Goal: Information Seeking & Learning: Learn about a topic

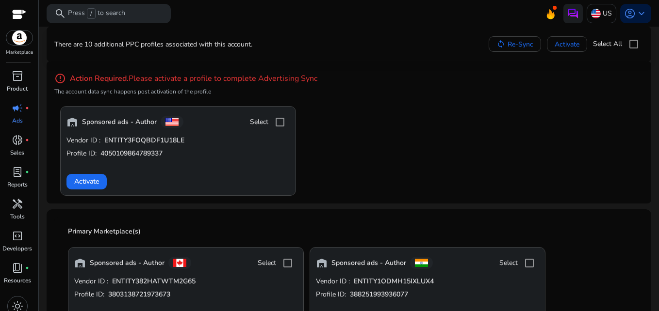
scroll to position [65, 0]
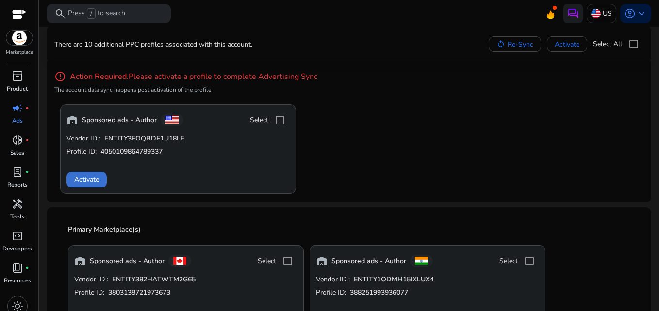
click at [87, 180] on span "Activate" at bounding box center [86, 180] width 25 height 10
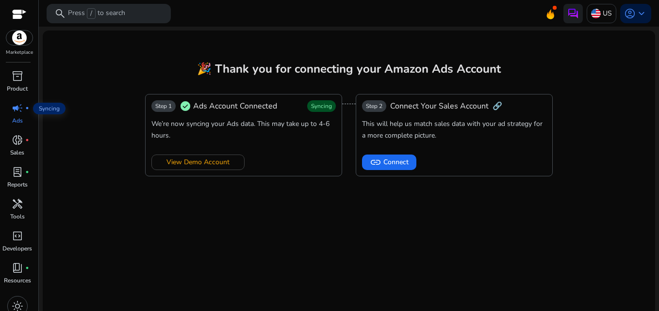
click at [23, 113] on span "campaign" at bounding box center [18, 108] width 12 height 12
click at [594, 14] on img at bounding box center [596, 14] width 10 height 10
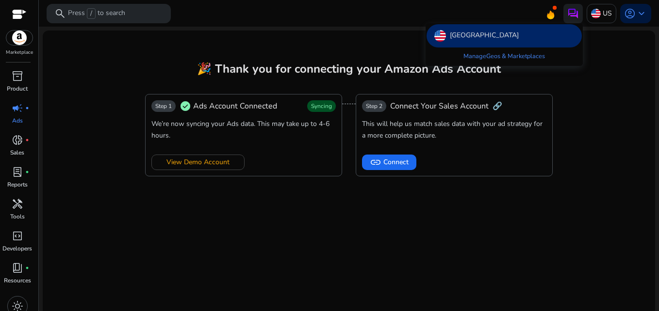
click at [636, 13] on div at bounding box center [329, 155] width 659 height 311
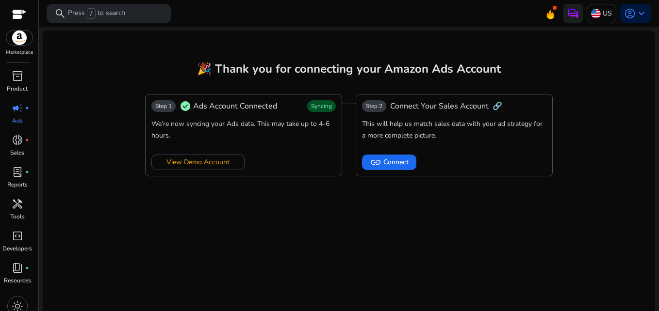
click at [636, 13] on span "keyboard_arrow_down" at bounding box center [642, 14] width 12 height 12
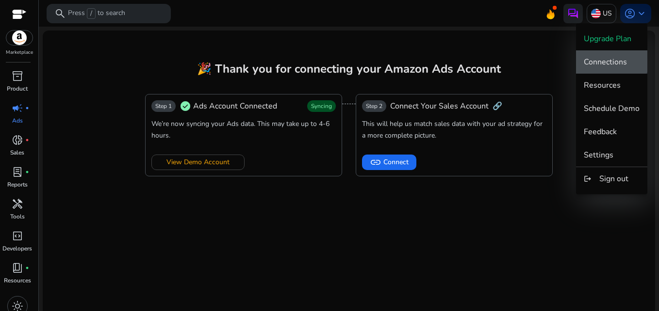
click at [612, 57] on span "Connections" at bounding box center [605, 62] width 43 height 11
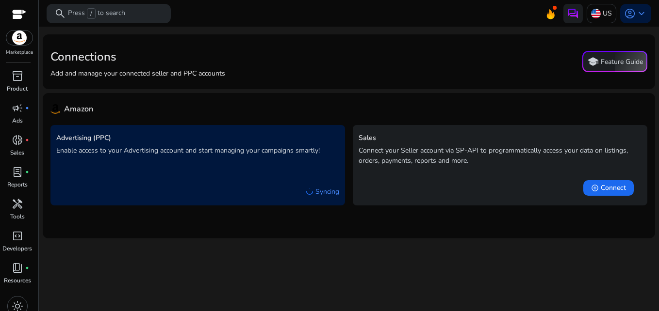
click at [391, 59] on div "Connections Add and manage your connected seller and PPC accounts school Featur…" at bounding box center [348, 61] width 597 height 39
click at [18, 111] on span "campaign" at bounding box center [18, 108] width 12 height 12
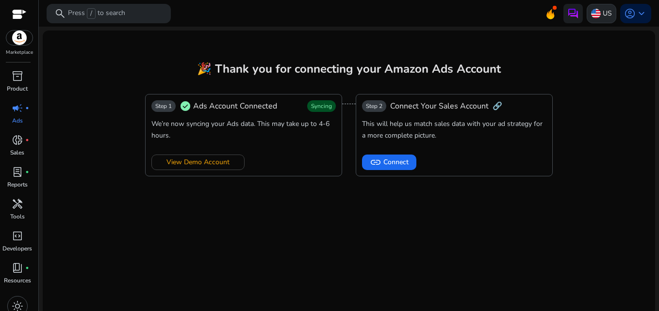
click at [596, 12] on img at bounding box center [596, 14] width 10 height 10
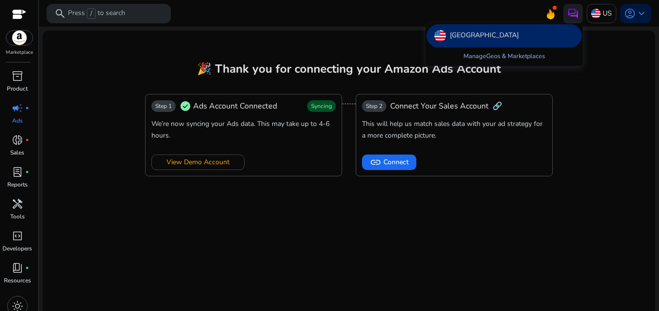
click at [516, 57] on link "Manage Geos & Marketplaces" at bounding box center [504, 56] width 97 height 17
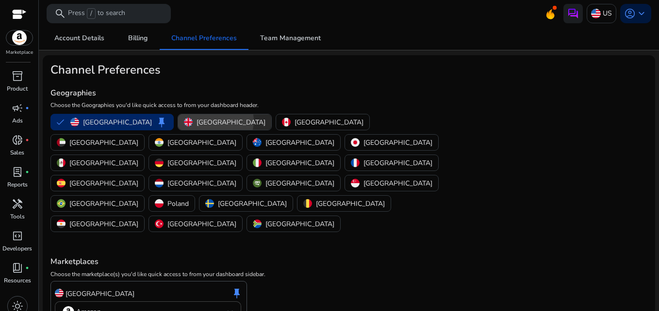
click at [197, 121] on p "[GEOGRAPHIC_DATA]" at bounding box center [231, 122] width 69 height 10
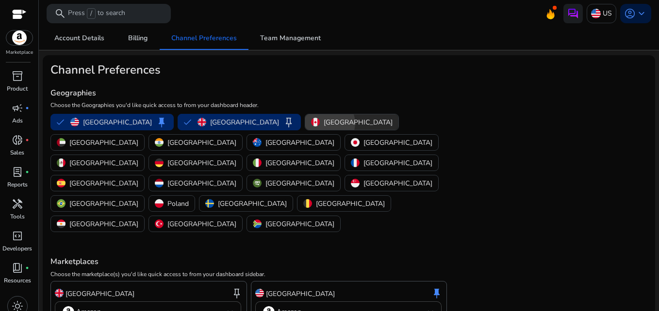
click at [324, 123] on p "[GEOGRAPHIC_DATA]" at bounding box center [358, 122] width 69 height 10
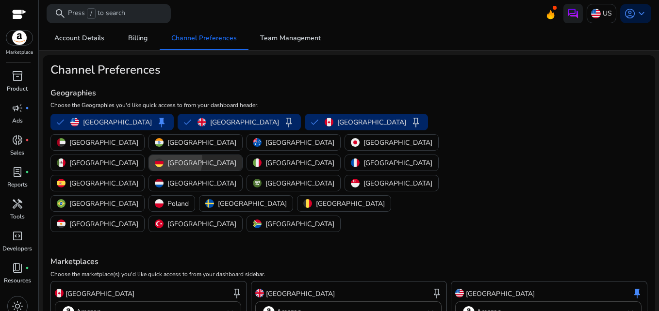
click at [236, 158] on div "[GEOGRAPHIC_DATA]" at bounding box center [196, 163] width 82 height 10
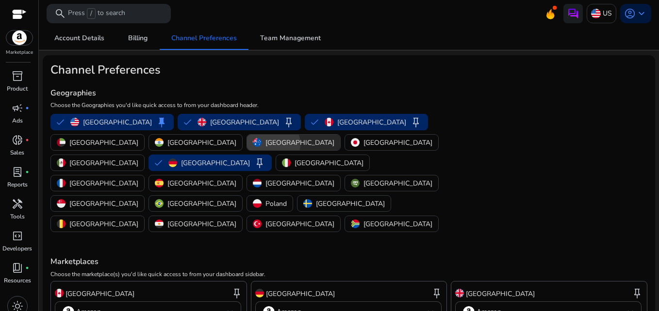
click at [265, 144] on p "[GEOGRAPHIC_DATA]" at bounding box center [299, 143] width 69 height 10
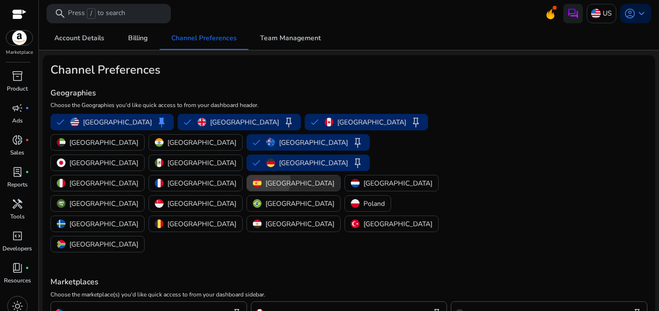
click at [253, 179] on div "[GEOGRAPHIC_DATA]" at bounding box center [294, 184] width 82 height 10
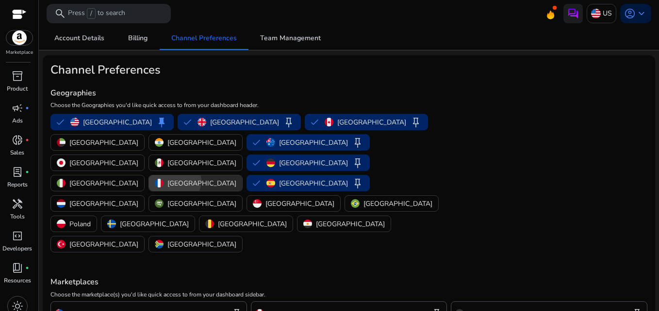
click at [167, 179] on p "[GEOGRAPHIC_DATA]" at bounding box center [201, 184] width 69 height 10
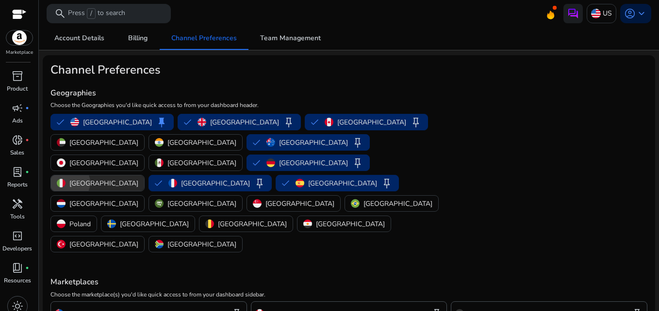
click at [138, 179] on div "[GEOGRAPHIC_DATA]" at bounding box center [98, 184] width 82 height 10
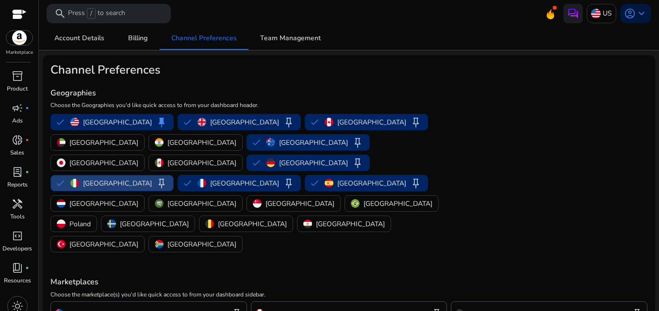
scroll to position [164, 0]
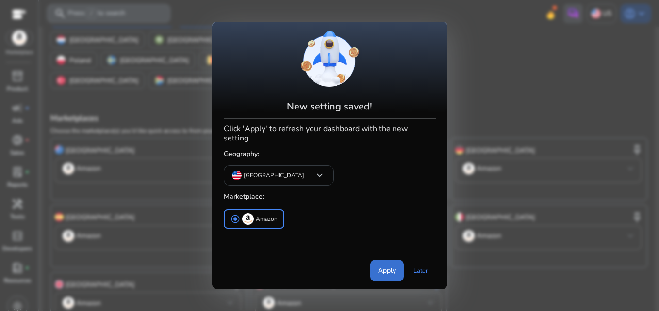
click at [390, 270] on span "Apply" at bounding box center [387, 271] width 18 height 10
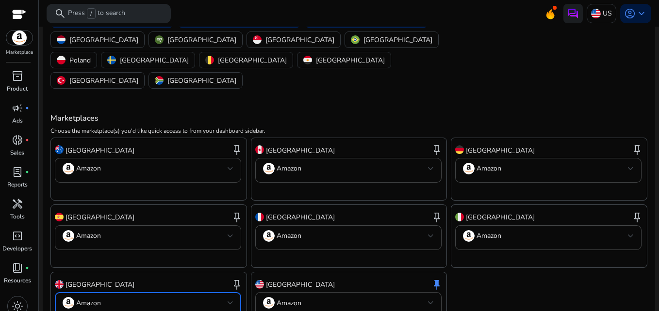
click at [232, 301] on div at bounding box center [231, 303] width 6 height 4
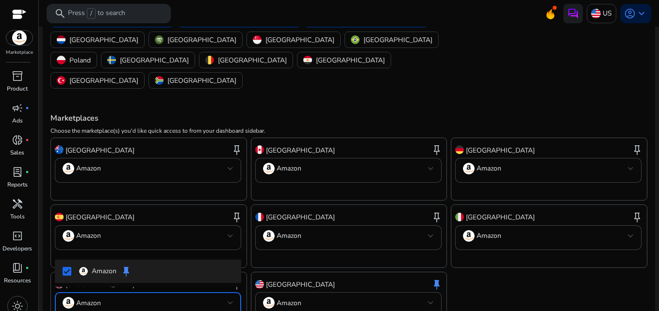
click at [232, 240] on div at bounding box center [329, 155] width 659 height 311
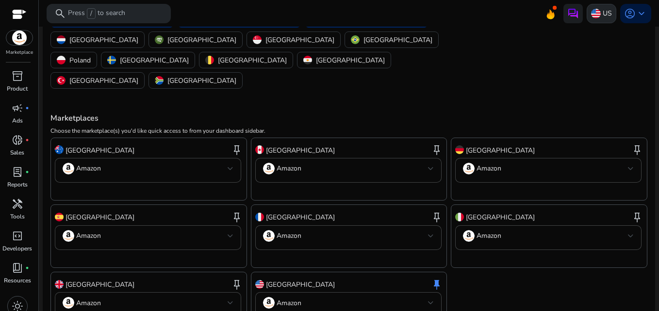
click at [603, 16] on p "US" at bounding box center [607, 13] width 9 height 17
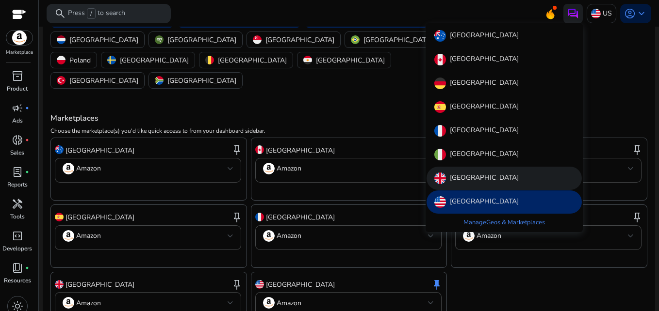
click at [469, 176] on p "[GEOGRAPHIC_DATA]" at bounding box center [484, 179] width 69 height 12
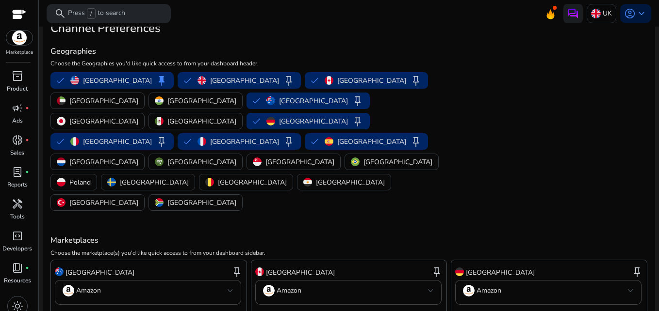
scroll to position [0, 0]
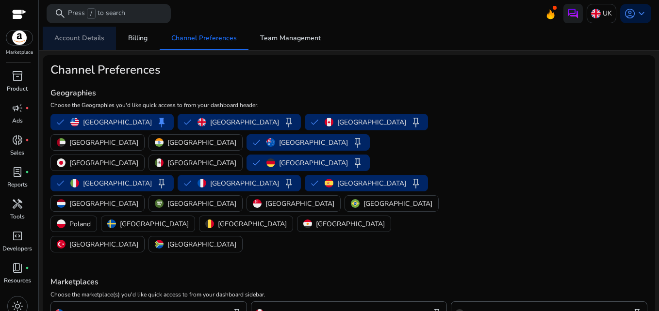
click at [89, 38] on span "Account Details" at bounding box center [79, 38] width 50 height 7
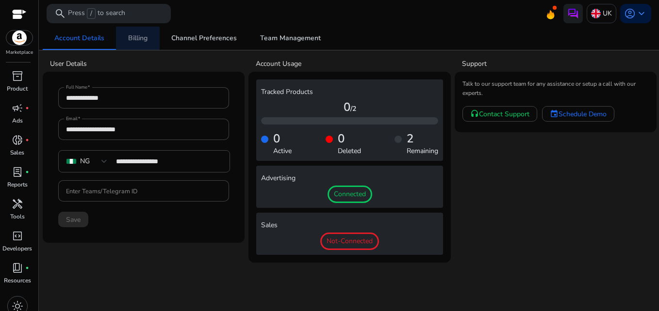
click at [135, 41] on span "Billing" at bounding box center [137, 38] width 19 height 7
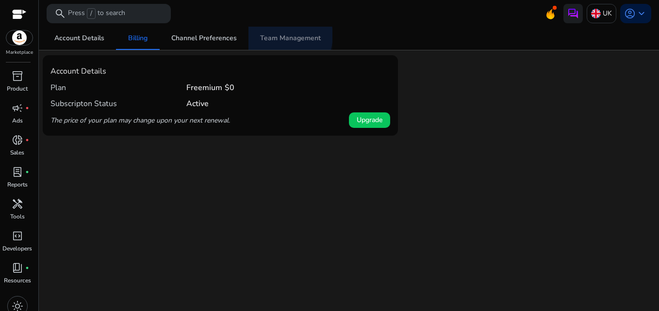
click at [279, 35] on span "Team Management" at bounding box center [290, 38] width 61 height 7
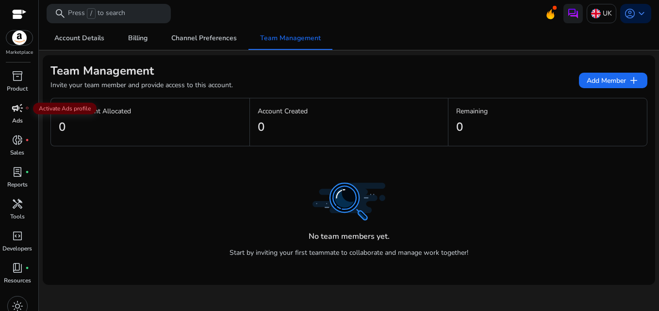
click at [23, 111] on span "campaign" at bounding box center [18, 108] width 12 height 12
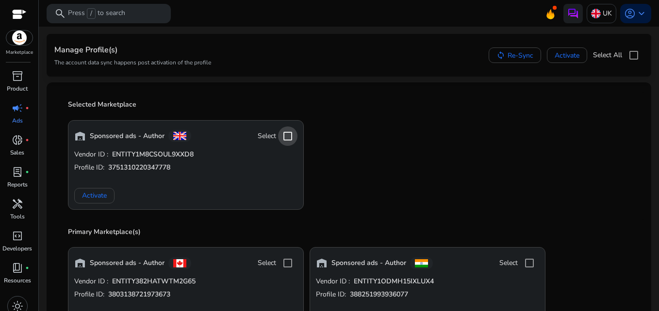
scroll to position [50, 0]
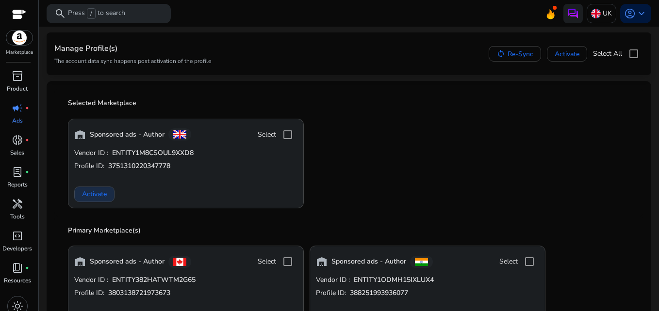
click at [90, 196] on span "Activate" at bounding box center [94, 194] width 25 height 10
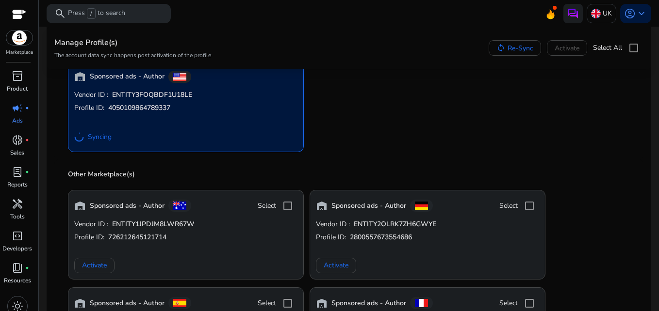
scroll to position [354, 0]
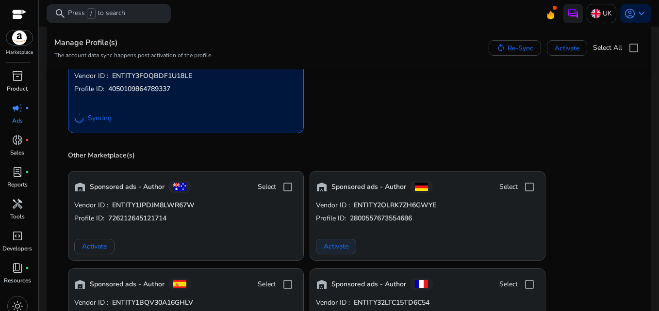
click at [336, 244] on span "Activate" at bounding box center [336, 247] width 25 height 10
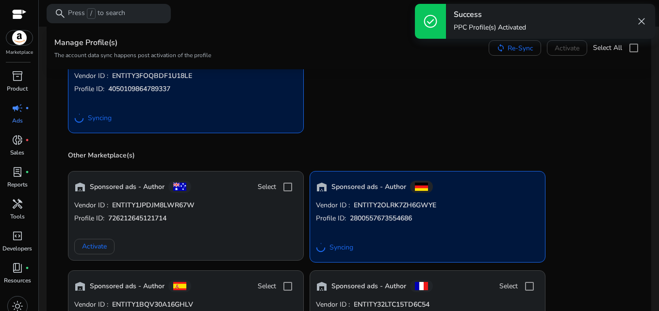
click at [604, 130] on div "warehouse Sponsored ads - Author Select Vendor ID : ENTITY382HATWTM2G65 Profile…" at bounding box center [348, 34] width 573 height 197
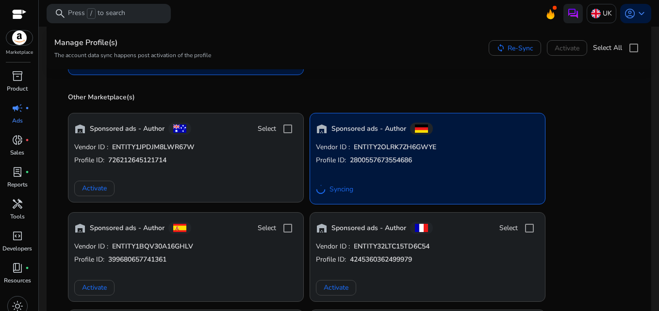
scroll to position [432, 0]
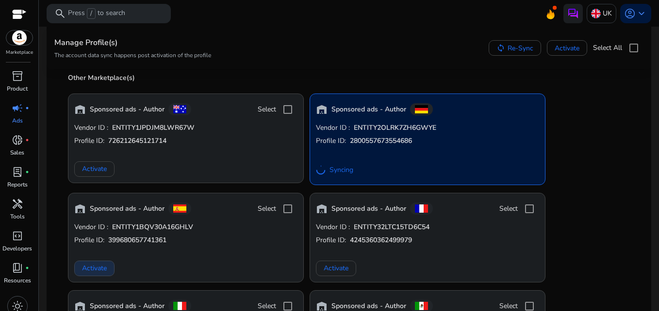
click at [93, 269] on span "Activate" at bounding box center [94, 268] width 25 height 10
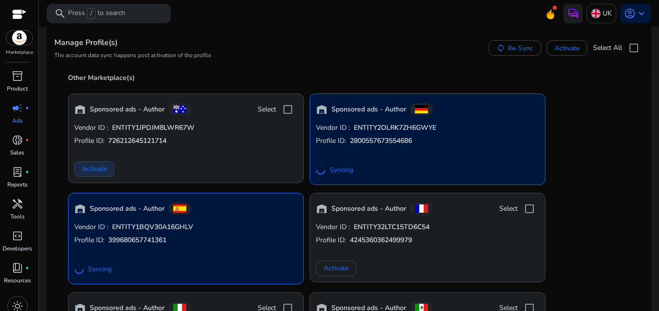
click at [89, 168] on span "Activate" at bounding box center [94, 169] width 25 height 10
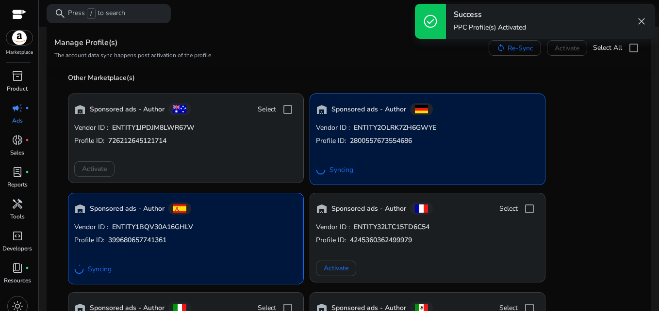
click at [603, 144] on div "warehouse Sponsored ads - Author Select Vendor ID : ENTITY1JPDJM8LWR67W Profile…" at bounding box center [348, 283] width 573 height 394
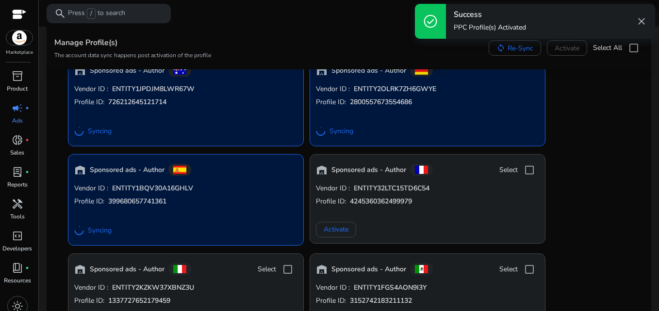
scroll to position [490, 0]
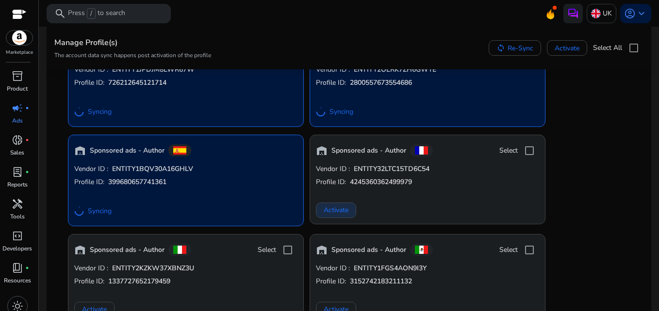
click at [343, 208] on span "Activate" at bounding box center [336, 210] width 25 height 10
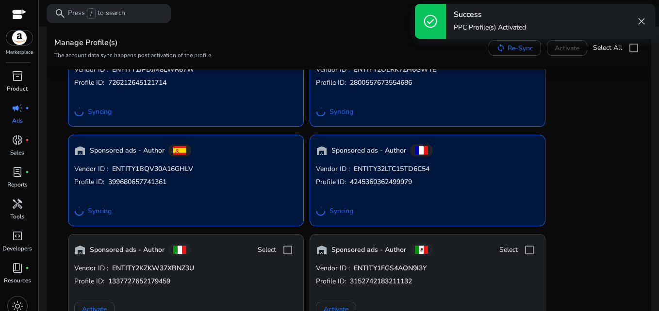
click at [602, 181] on div "warehouse Sponsored ads - Author Vendor ID : ENTITY1JPDJM8LWR67W Profile ID: 72…" at bounding box center [348, 225] width 573 height 394
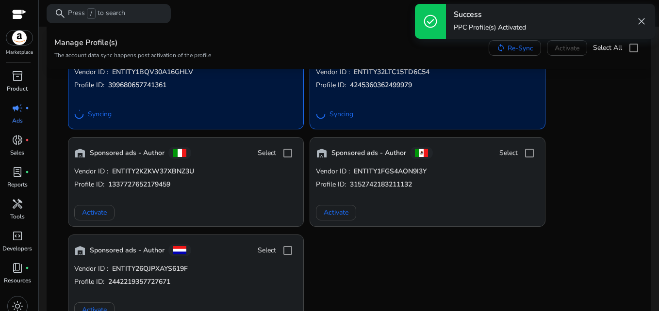
scroll to position [620, 0]
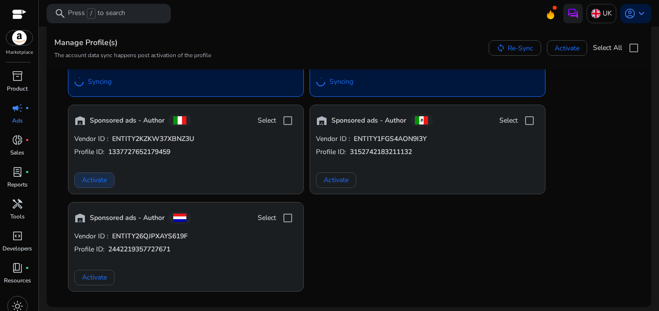
click at [95, 180] on span "Activate" at bounding box center [94, 180] width 25 height 10
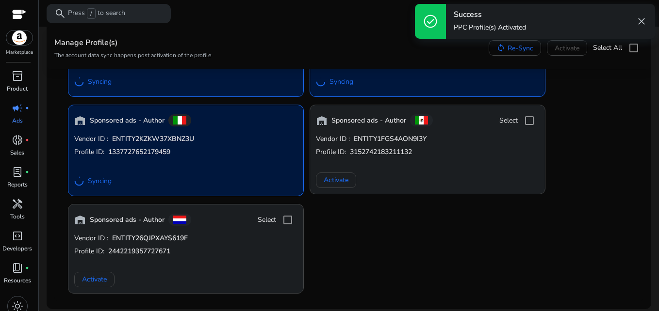
click at [550, 255] on div "warehouse Sponsored ads - Author Vendor ID : ENTITY1JPDJM8LWR67W Profile ID: 72…" at bounding box center [348, 96] width 573 height 396
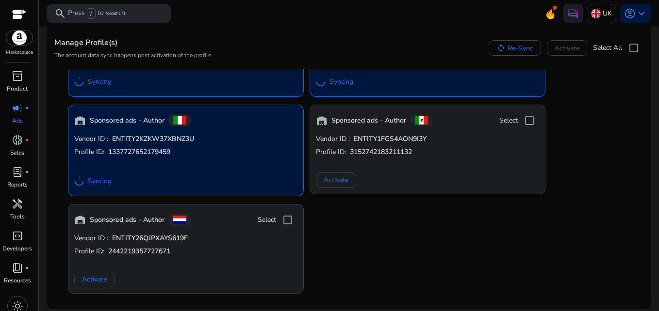
click at [605, 245] on div "warehouse Sponsored ads - Author Vendor ID : ENTITY1JPDJM8LWR67W Profile ID: 72…" at bounding box center [348, 96] width 573 height 396
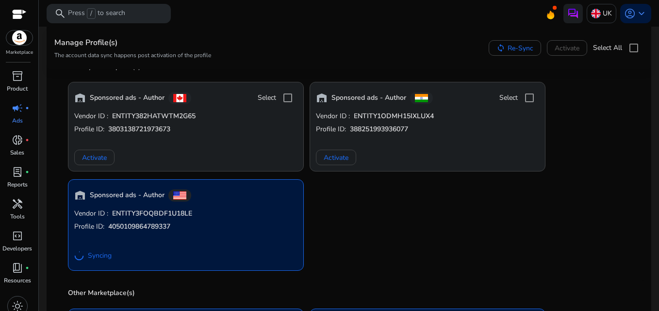
scroll to position [212, 0]
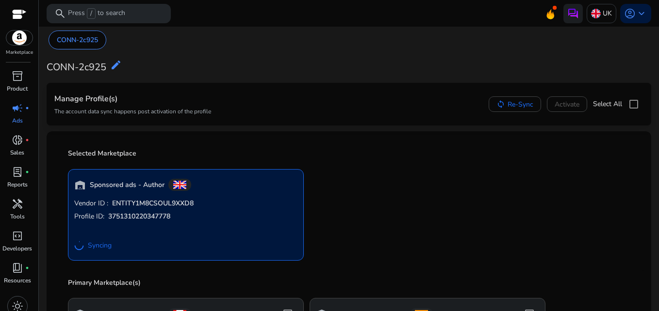
scroll to position [154, 0]
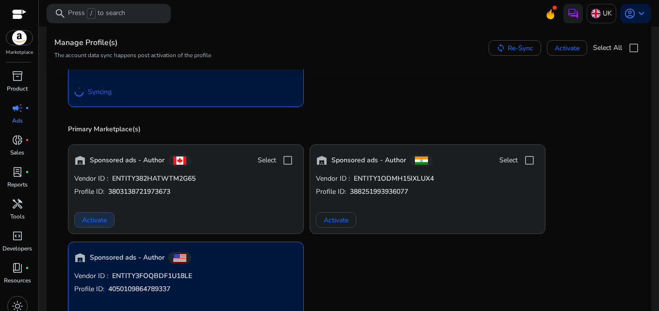
click at [93, 219] on span "Activate" at bounding box center [94, 220] width 25 height 10
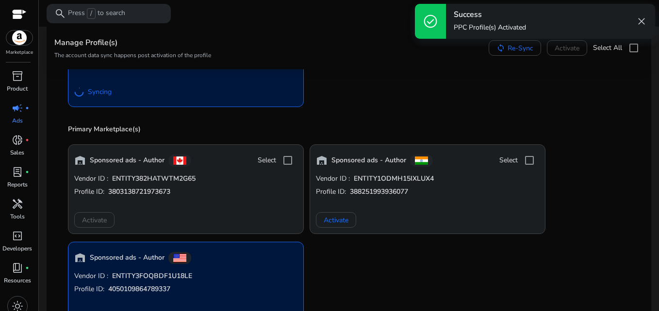
click at [600, 142] on div "warehouse Sponsored ads - Author Select Vendor ID : ENTITY382HATWTM2G65 Profile…" at bounding box center [348, 235] width 573 height 197
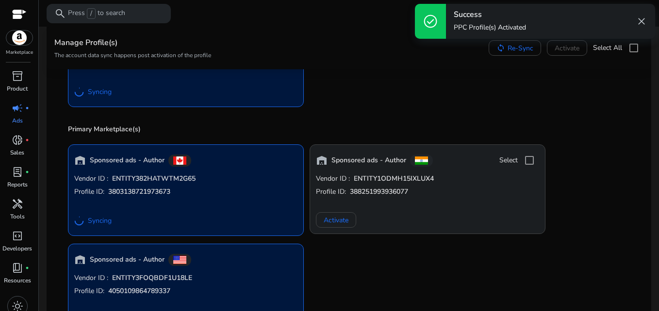
click at [600, 146] on div "warehouse Sponsored ads - Author Vendor ID : ENTITY382HATWTM2G65 Profile ID: 38…" at bounding box center [348, 236] width 573 height 199
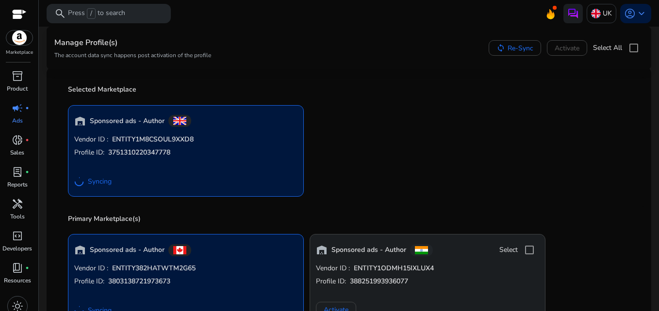
scroll to position [0, 0]
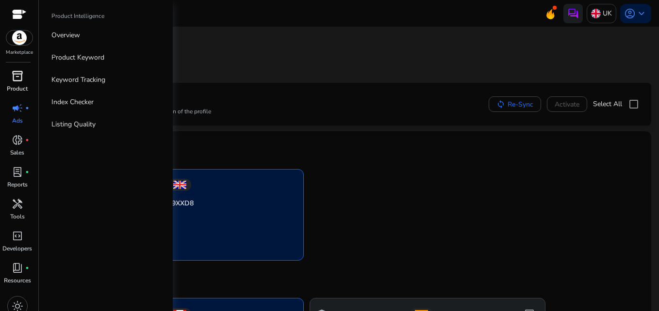
click at [15, 79] on span "inventory_2" at bounding box center [18, 76] width 12 height 12
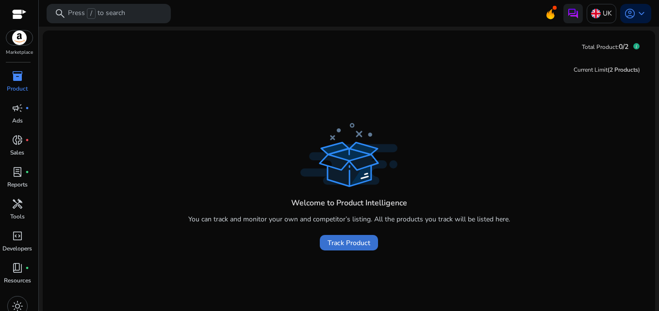
click at [347, 245] on span "Track Product" at bounding box center [349, 243] width 43 height 10
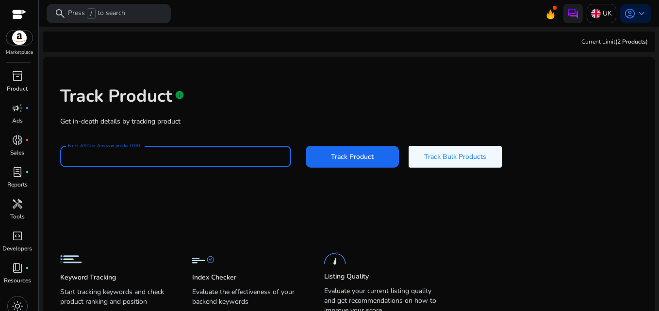
click at [119, 153] on input "Enter ASIN or Amazon product URL" at bounding box center [175, 156] width 215 height 11
paste input "**********"
type input "**********"
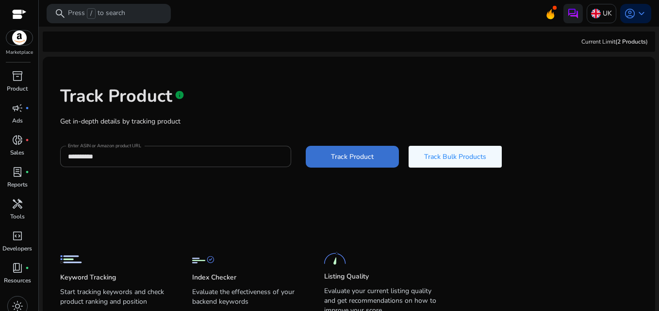
click at [350, 161] on span "Track Product" at bounding box center [352, 157] width 43 height 10
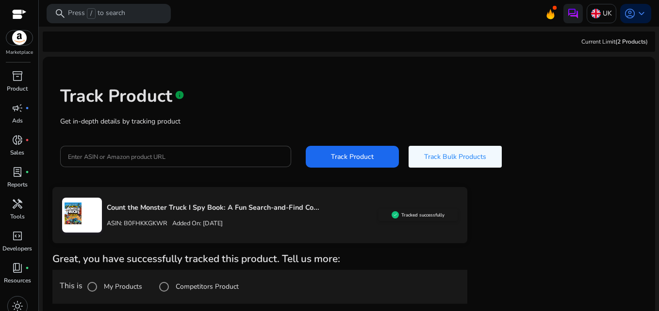
click at [503, 214] on div "Count the Monster Truck I Spy Book: A Fun Search-and-Find Co... ASIN: B0FHKKGKW…" at bounding box center [348, 303] width 593 height 232
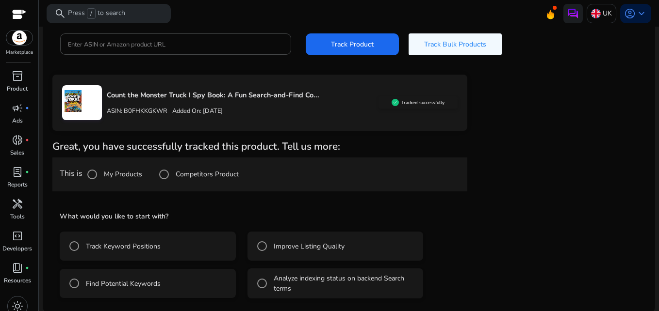
scroll to position [115, 0]
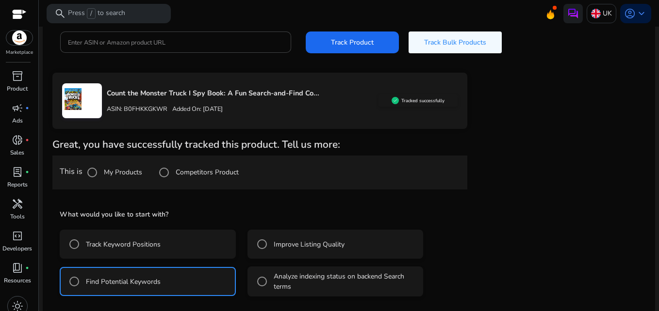
click at [491, 219] on div "Count the Monster Truck I Spy Book: A Fun Search-and-Find Co... ASIN: B0FHKKGKW…" at bounding box center [348, 210] width 593 height 275
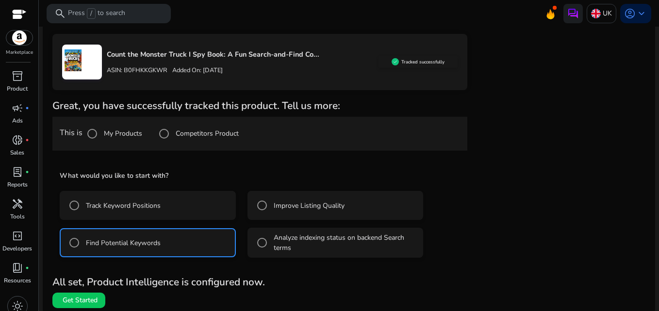
scroll to position [158, 0]
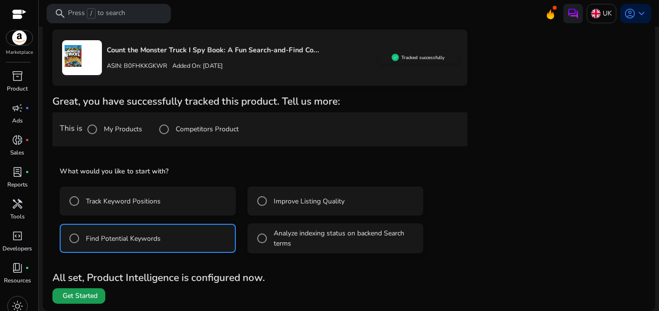
click at [79, 299] on span "Get Started" at bounding box center [80, 297] width 35 height 10
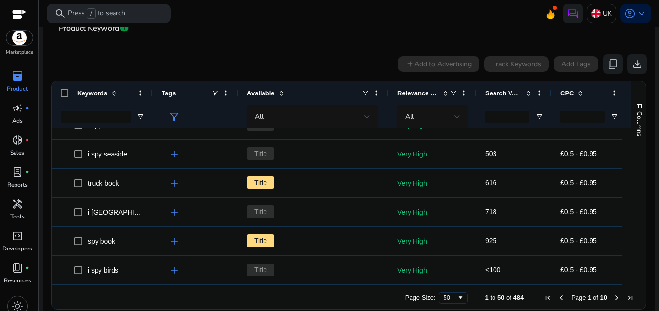
drag, startPoint x: 627, startPoint y: 193, endPoint x: 629, endPoint y: 201, distance: 8.5
click at [631, 201] on div "Columns Keywords Column Labels Drag here to set column labels" at bounding box center [638, 184] width 15 height 205
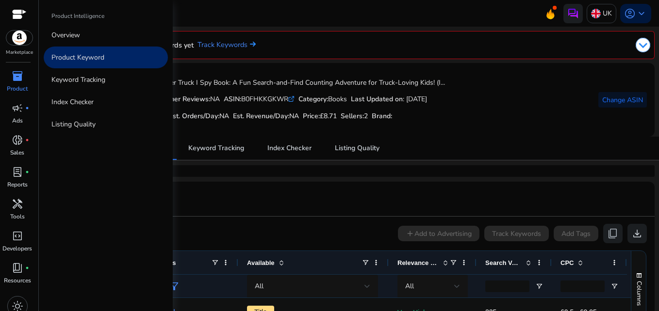
click at [19, 81] on span "inventory_2" at bounding box center [18, 76] width 12 height 12
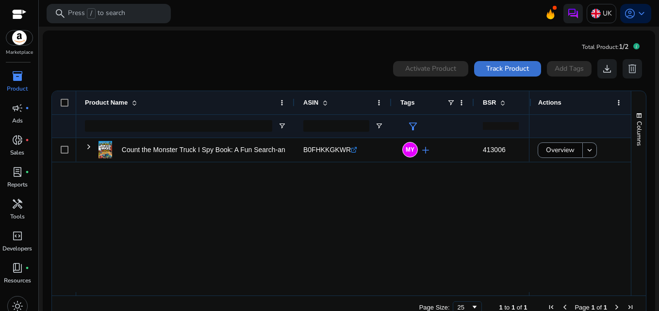
click at [492, 64] on span "Track Product" at bounding box center [507, 69] width 43 height 10
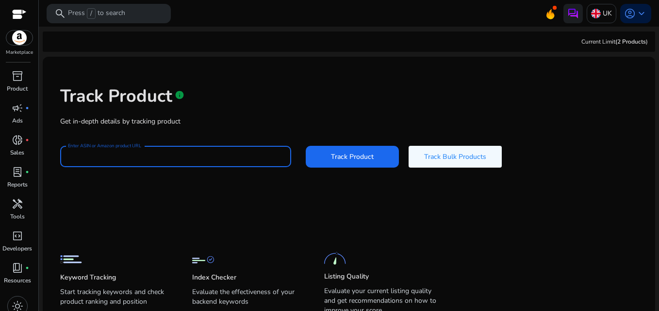
click at [153, 156] on input "Enter ASIN or Amazon product URL" at bounding box center [175, 156] width 215 height 11
paste input "**********"
type input "**********"
click at [342, 160] on span "Track Product" at bounding box center [352, 157] width 43 height 10
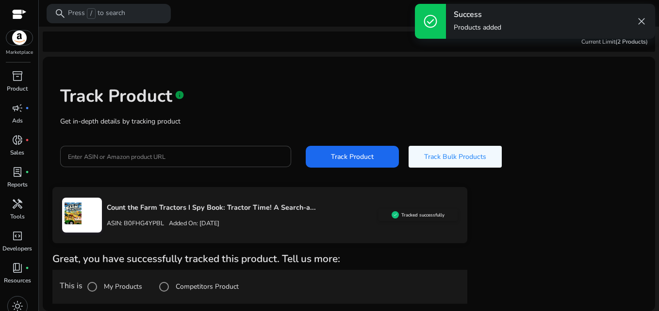
click at [603, 121] on p "Get in-depth details by tracking product" at bounding box center [348, 121] width 577 height 10
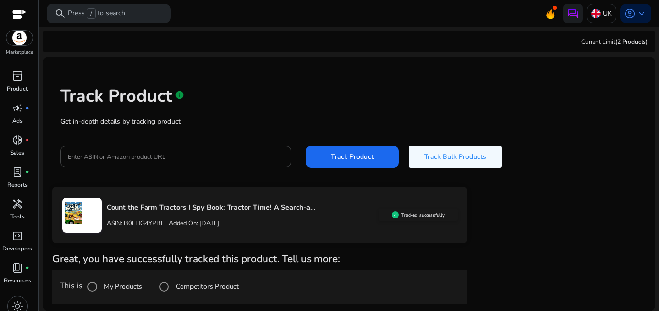
click at [574, 144] on div "Track Product info Get in-depth details by tracking product Enter ASIN or Amazo…" at bounding box center [348, 126] width 597 height 123
click at [495, 107] on div "Track Product info" at bounding box center [348, 94] width 577 height 40
click at [658, 102] on html "We recommend switching to desktop view for the best experience. Marketplace inv…" at bounding box center [329, 155] width 659 height 311
click at [576, 195] on div "Count the Farm Tractors I Spy Book: Tractor Time! A Search-a... ASIN: B0FHG4YPB…" at bounding box center [348, 245] width 593 height 117
click at [508, 232] on div "Count the Farm Tractors I Spy Book: Tractor Time! A Search-a... ASIN: B0FHG4YPB…" at bounding box center [348, 303] width 593 height 232
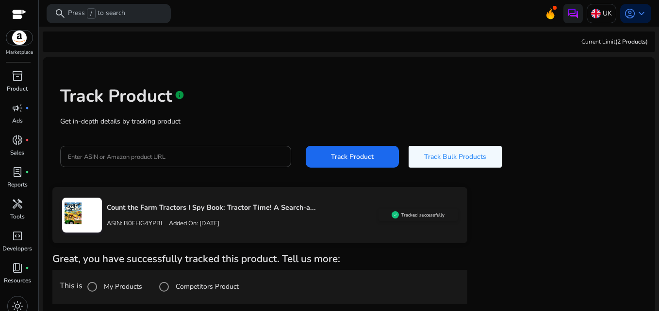
click at [508, 232] on div "Count the Farm Tractors I Spy Book: Tractor Time! A Search-a... ASIN: B0FHG4YPB…" at bounding box center [348, 303] width 593 height 232
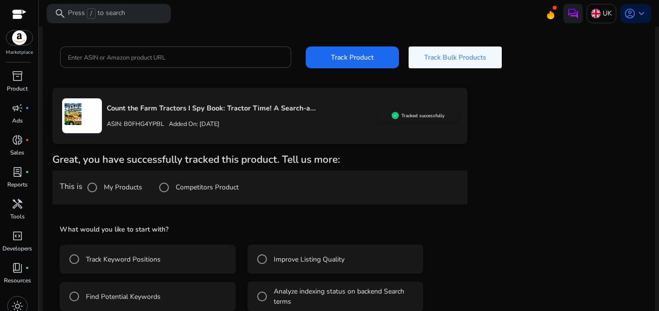
scroll to position [115, 0]
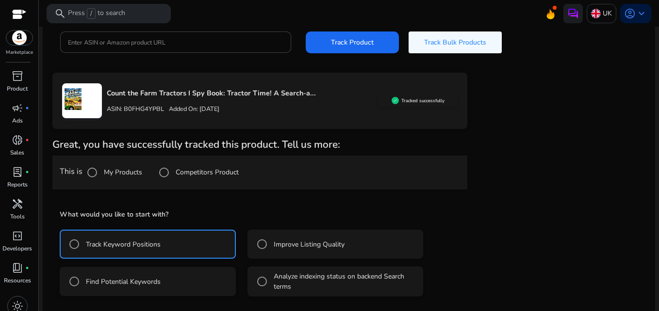
click at [524, 236] on div "Count the Farm Tractors I Spy Book: Tractor Time! A Search-a... ASIN: B0FHG4YPB…" at bounding box center [348, 210] width 593 height 275
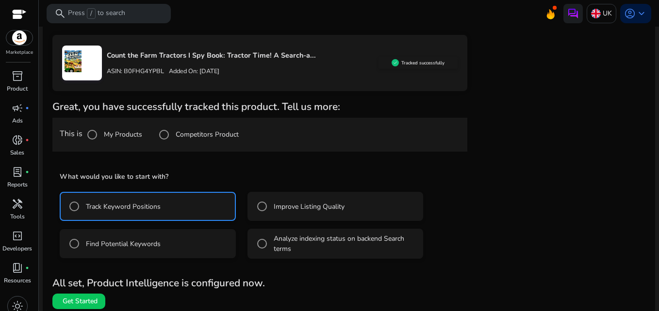
scroll to position [158, 0]
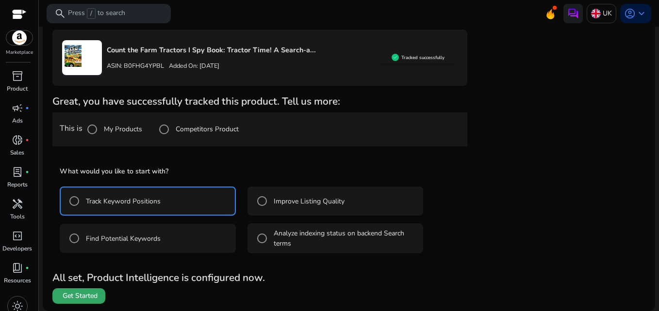
click at [81, 298] on span "Get Started" at bounding box center [80, 297] width 35 height 10
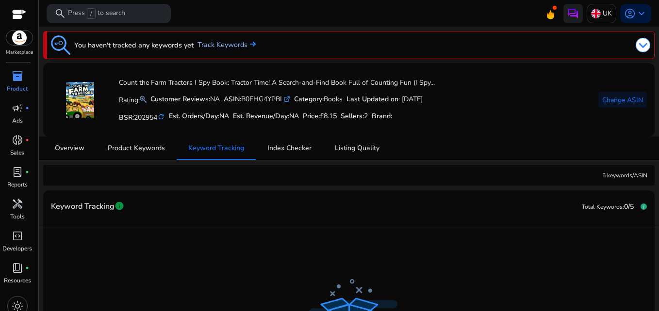
click at [230, 46] on link "Track Keywords" at bounding box center [226, 45] width 58 height 11
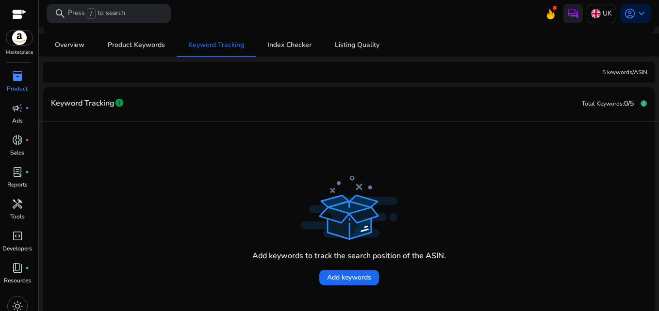
scroll to position [138, 0]
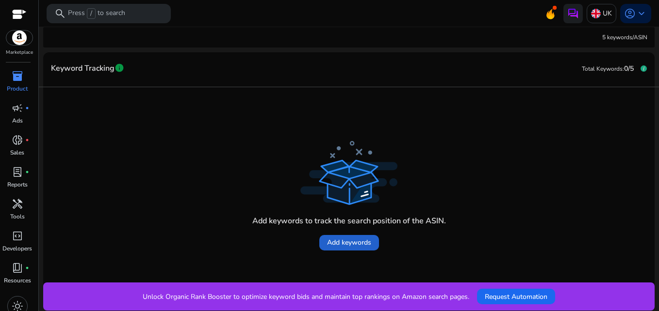
click at [350, 247] on span "Add keywords" at bounding box center [349, 243] width 44 height 10
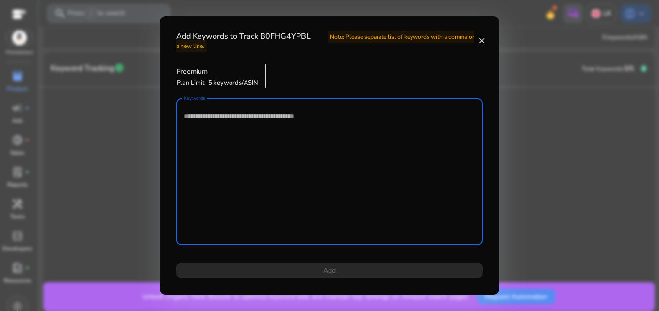
click at [282, 121] on textarea "Keywords" at bounding box center [329, 171] width 291 height 137
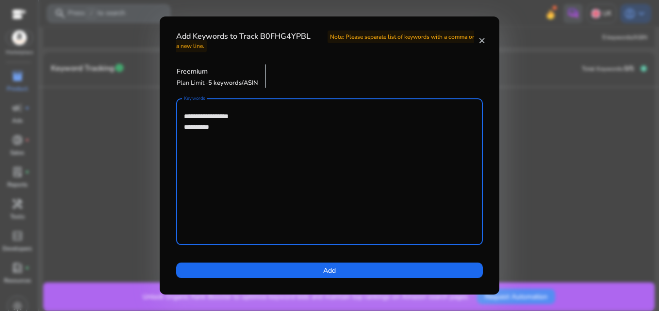
click at [276, 120] on textarea "**********" at bounding box center [329, 171] width 291 height 137
click at [236, 127] on textarea "**********" at bounding box center [329, 171] width 291 height 137
click at [184, 159] on textarea "**********" at bounding box center [329, 171] width 291 height 137
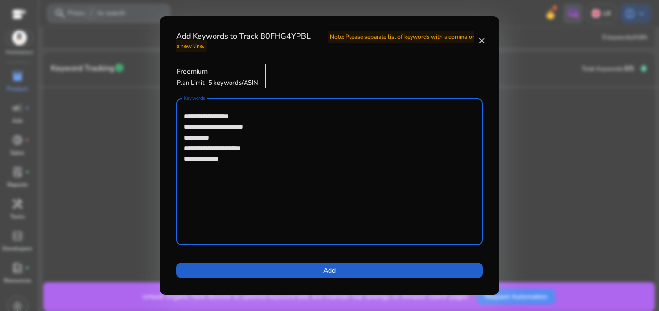
type textarea "**********"
click at [340, 269] on span at bounding box center [329, 270] width 307 height 23
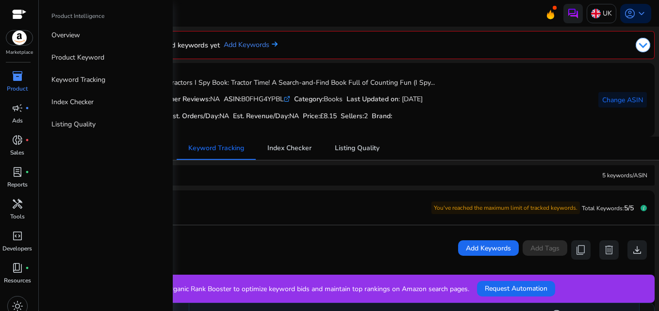
click at [19, 75] on span "inventory_2" at bounding box center [18, 76] width 12 height 12
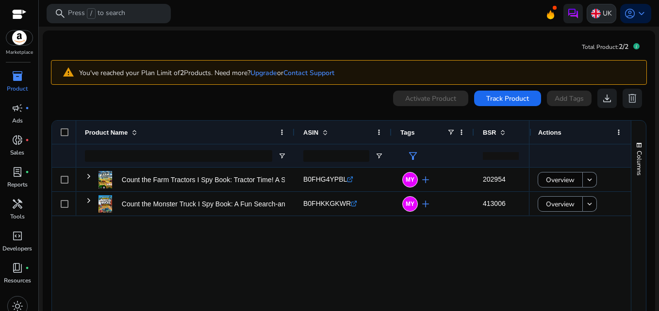
click at [598, 15] on div "UK" at bounding box center [602, 13] width 30 height 19
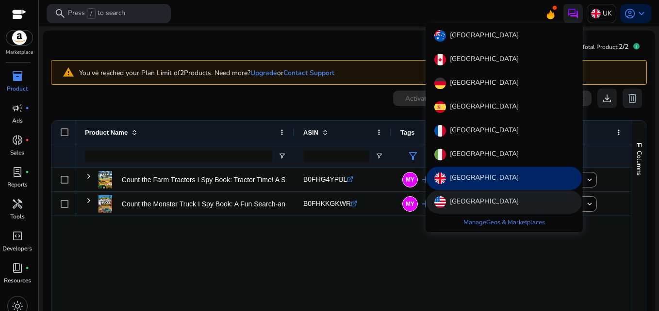
click at [467, 197] on p "[GEOGRAPHIC_DATA]" at bounding box center [484, 203] width 69 height 12
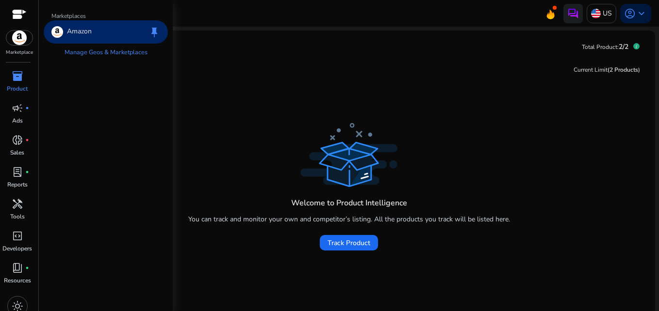
click at [19, 37] on img at bounding box center [19, 38] width 26 height 15
click at [68, 34] on p "Amazon" at bounding box center [79, 32] width 25 height 12
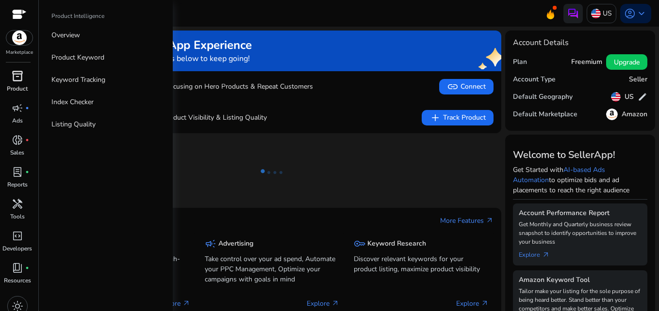
click at [21, 77] on span "inventory_2" at bounding box center [18, 76] width 12 height 12
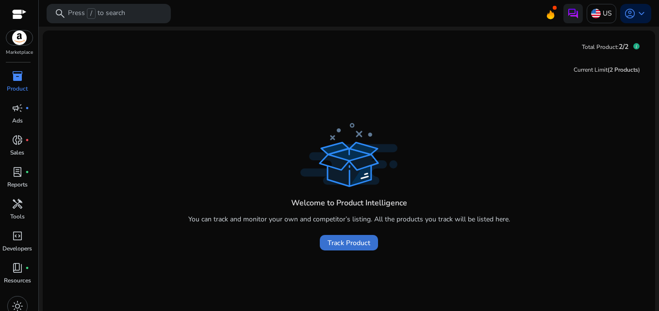
click at [344, 248] on span "Track Product" at bounding box center [349, 243] width 43 height 10
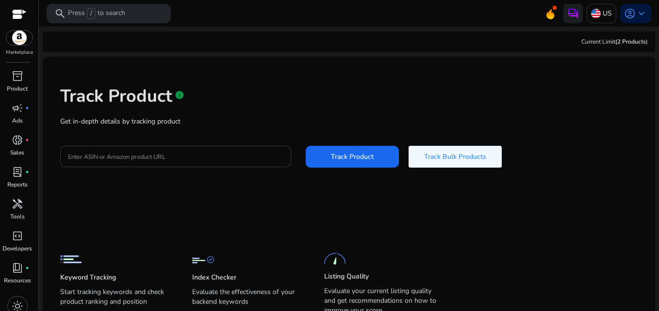
click at [198, 154] on input "Enter ASIN or Amazon product URL" at bounding box center [175, 156] width 215 height 11
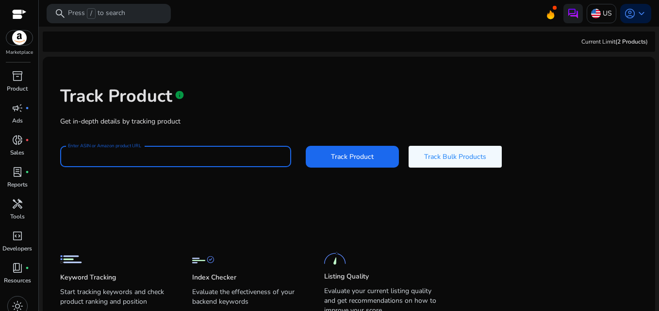
paste input "**********"
type input "**********"
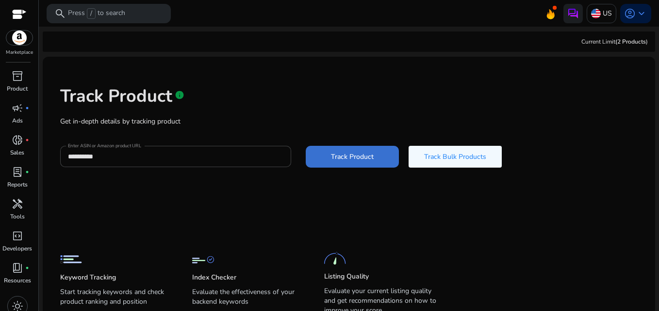
click at [350, 162] on span at bounding box center [352, 156] width 93 height 23
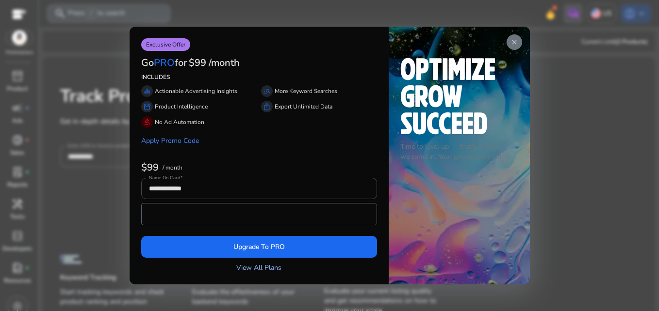
click at [259, 269] on link "View All Plans" at bounding box center [258, 268] width 45 height 10
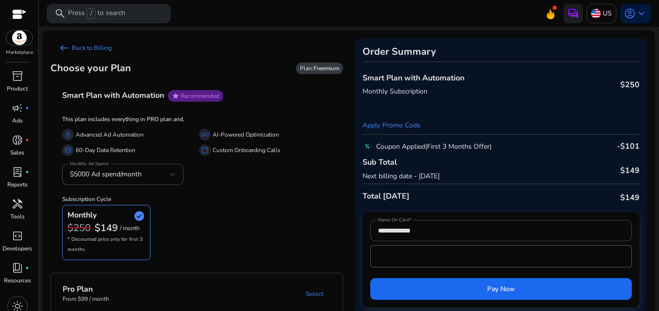
click at [263, 223] on div "Monthly check_circle $250 $149 / month * Discounted price only for first 3 mont…" at bounding box center [196, 232] width 269 height 55
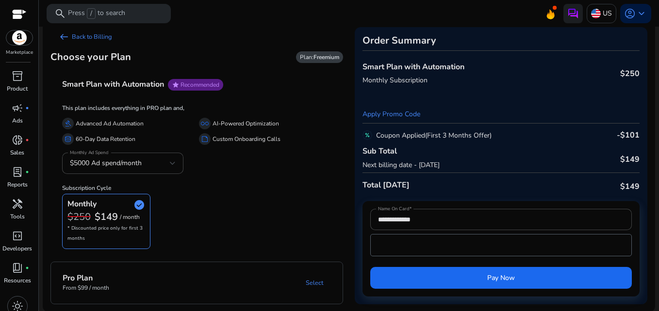
scroll to position [12, 0]
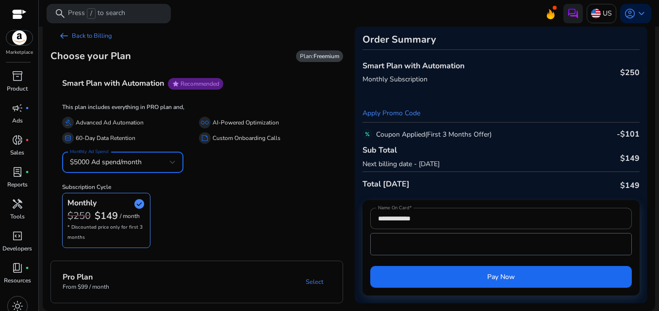
click at [173, 163] on div at bounding box center [173, 163] width 6 height 4
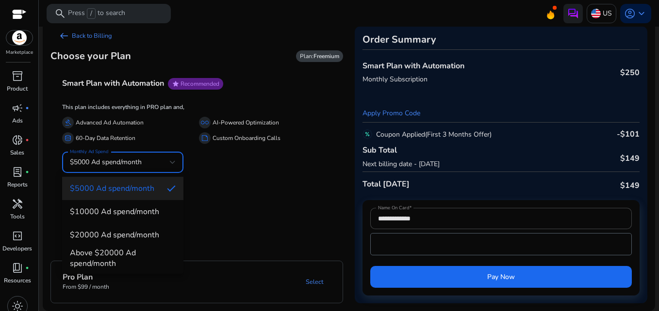
click at [227, 182] on div at bounding box center [329, 155] width 659 height 311
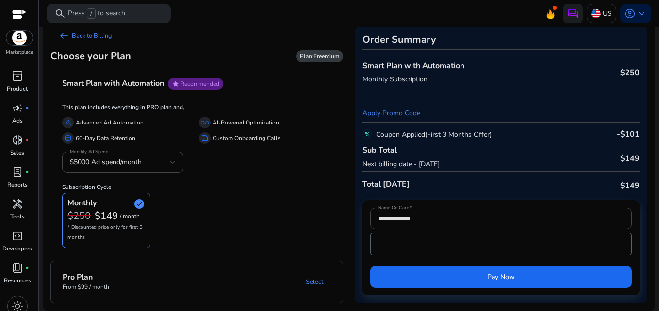
click at [114, 122] on p "Advanced Ad Automation" at bounding box center [110, 123] width 68 height 10
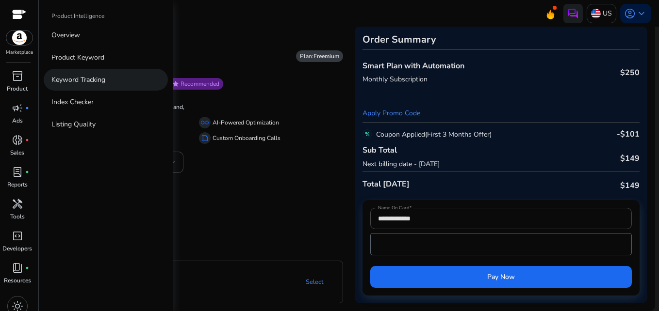
click at [68, 80] on p "Keyword Tracking" at bounding box center [78, 80] width 54 height 10
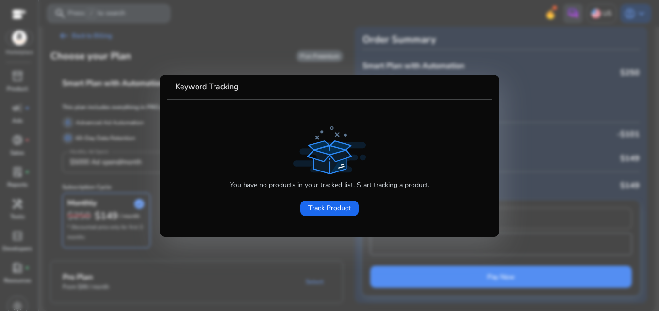
click at [115, 89] on div at bounding box center [329, 155] width 659 height 311
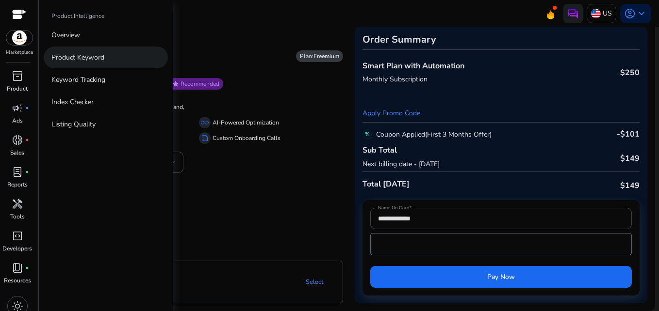
click at [80, 59] on p "Product Keyword" at bounding box center [77, 57] width 53 height 10
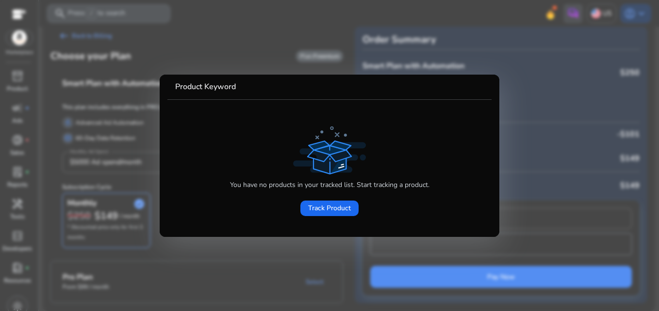
click at [278, 248] on div at bounding box center [329, 155] width 659 height 311
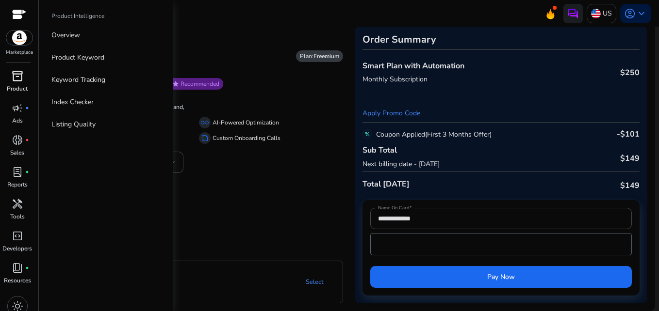
click at [22, 83] on div "inventory_2" at bounding box center [17, 76] width 27 height 16
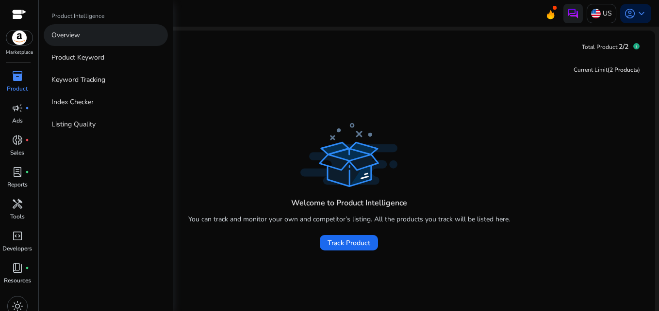
click at [71, 36] on p "Overview" at bounding box center [65, 35] width 29 height 10
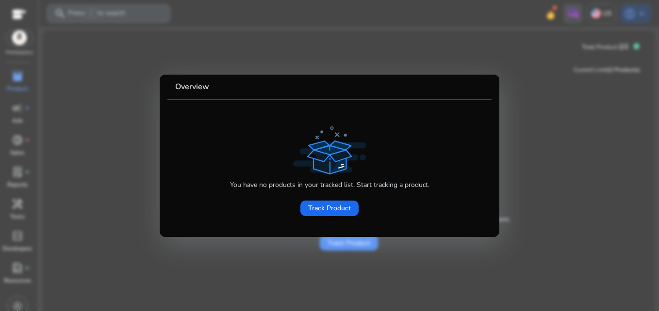
click at [389, 253] on div at bounding box center [329, 155] width 659 height 311
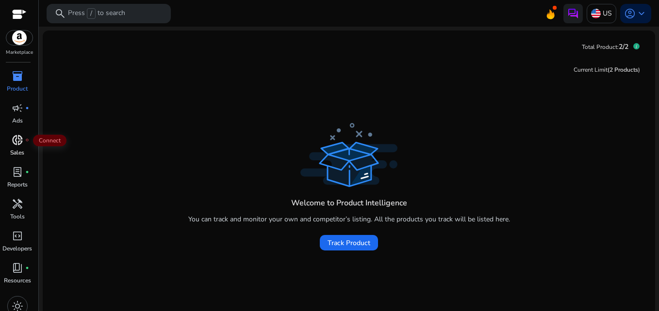
click at [16, 139] on span "donut_small" at bounding box center [18, 140] width 12 height 12
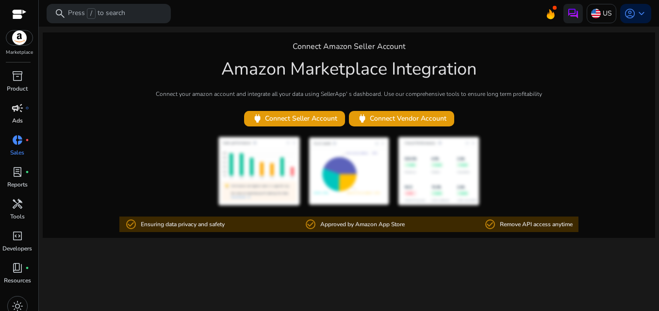
drag, startPoint x: 53, startPoint y: 120, endPoint x: 30, endPoint y: 115, distance: 23.2
click at [30, 115] on mat-sidenav-container "Marketplace inventory_2 Product campaign fiber_manual_record Ads donut_small fi…" at bounding box center [329, 155] width 659 height 311
drag, startPoint x: 30, startPoint y: 115, endPoint x: 107, endPoint y: 118, distance: 76.7
click at [107, 118] on div "Connect Amazon Seller Account Amazon Marketplace Integration Connect your amazo…" at bounding box center [349, 136] width 612 height 206
click at [20, 15] on div at bounding box center [19, 15] width 15 height 11
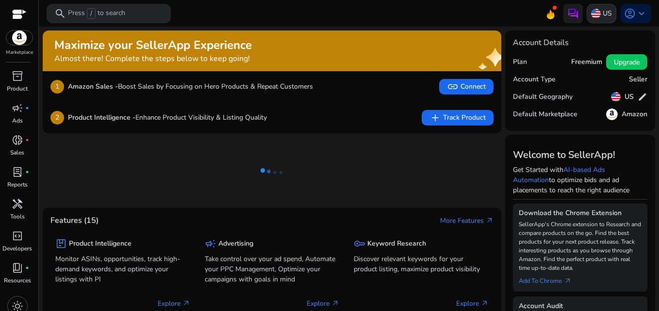
click at [603, 10] on p "US" at bounding box center [607, 13] width 9 height 17
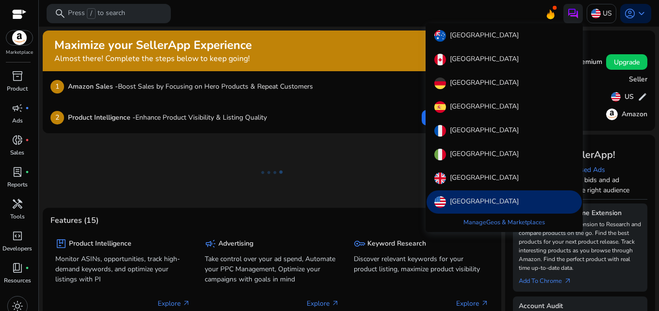
click at [468, 174] on p "[GEOGRAPHIC_DATA]" at bounding box center [484, 179] width 69 height 12
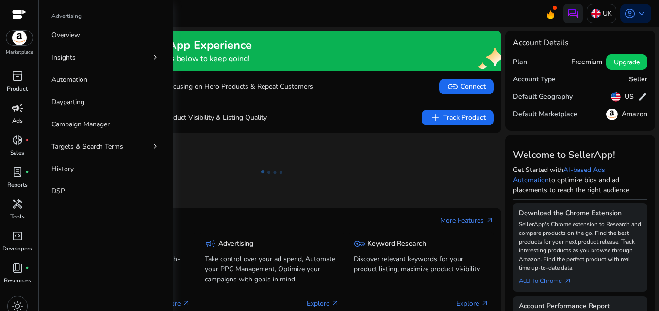
click at [19, 108] on span "campaign" at bounding box center [18, 108] width 12 height 12
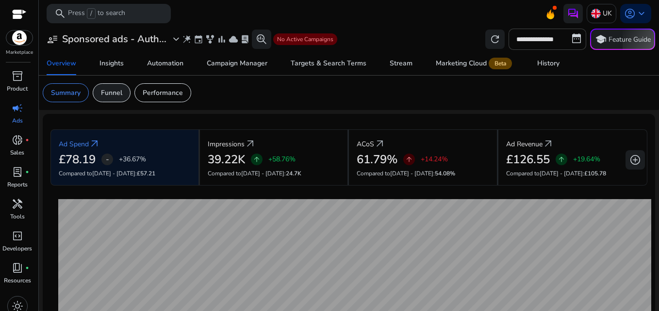
click at [115, 94] on p "Funnel" at bounding box center [111, 93] width 21 height 10
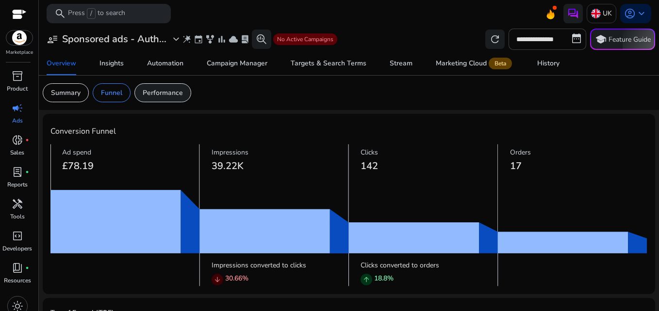
click at [152, 94] on p "Performance" at bounding box center [163, 93] width 40 height 10
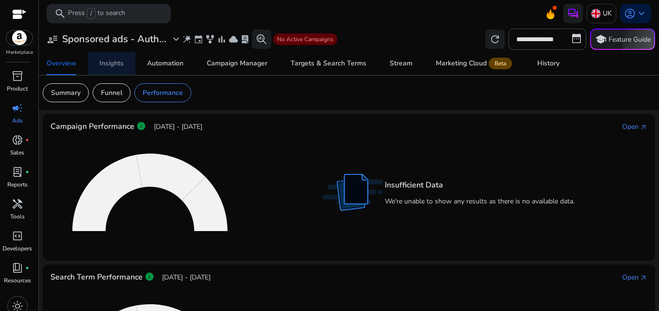
click at [109, 64] on div "Insights" at bounding box center [111, 63] width 24 height 7
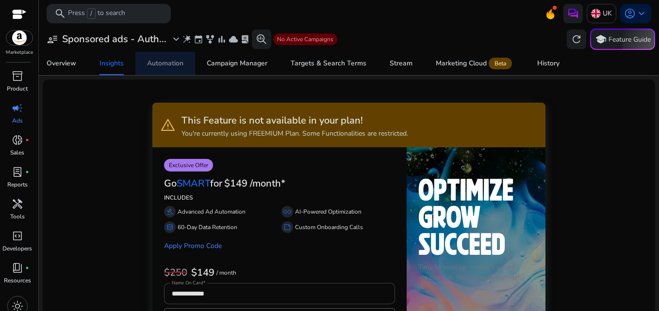
click at [156, 65] on div "Automation" at bounding box center [165, 63] width 36 height 7
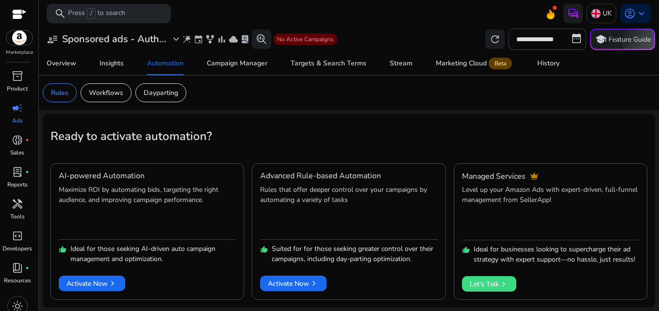
click at [532, 95] on app-sa-custom-tab "Rules Workflows Dayparting" at bounding box center [349, 92] width 612 height 19
click at [632, 132] on h2 "Ready to activate automation?" at bounding box center [348, 137] width 597 height 14
click at [97, 282] on span "Activate Now chevron_right" at bounding box center [91, 284] width 51 height 10
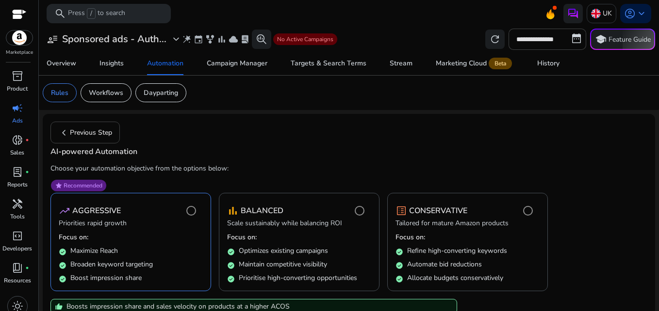
click at [594, 151] on h4 "AI-powered Automation" at bounding box center [348, 151] width 597 height 9
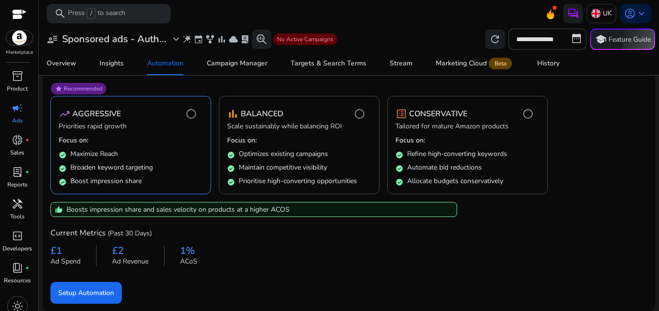
scroll to position [98, 0]
click at [78, 289] on span "Setup Automation" at bounding box center [86, 293] width 56 height 10
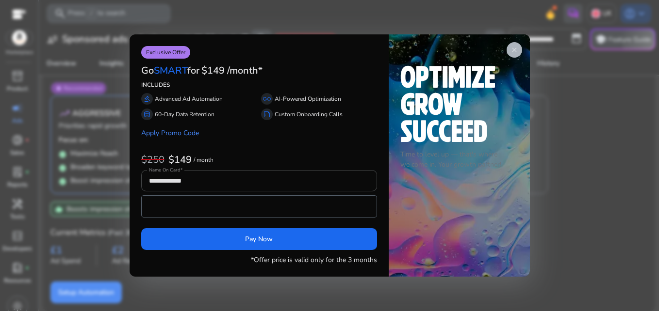
click at [520, 52] on app-icon "close" at bounding box center [515, 50] width 16 height 16
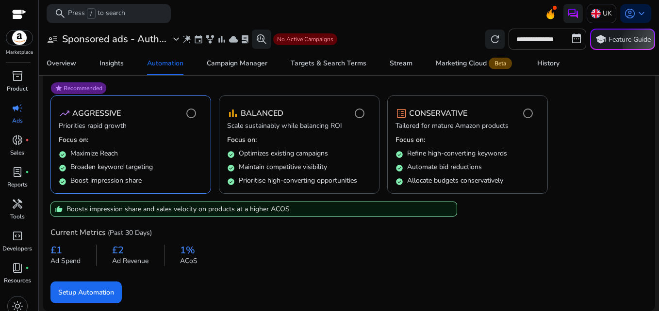
click at [579, 212] on form "star Recommended trending_up AGGRESSIVE Priorities rapid growth Focus on: check…" at bounding box center [348, 190] width 597 height 228
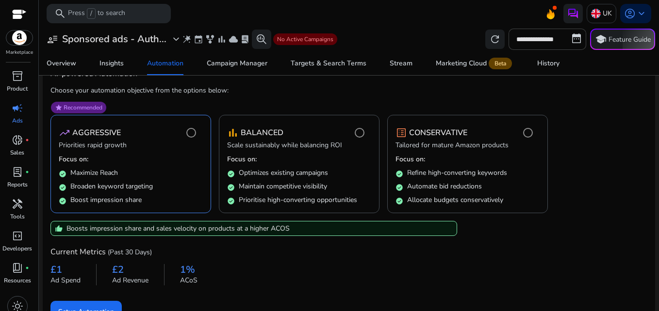
scroll to position [0, 0]
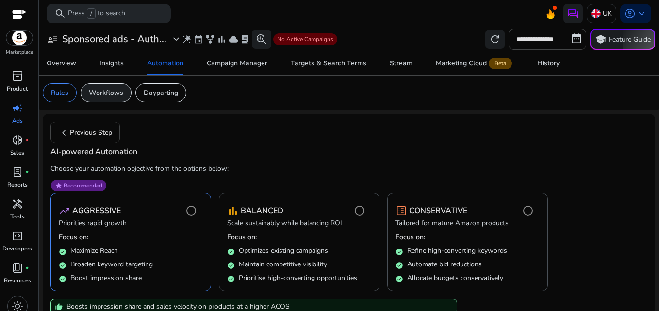
click at [111, 89] on p "Workflows" at bounding box center [106, 93] width 34 height 10
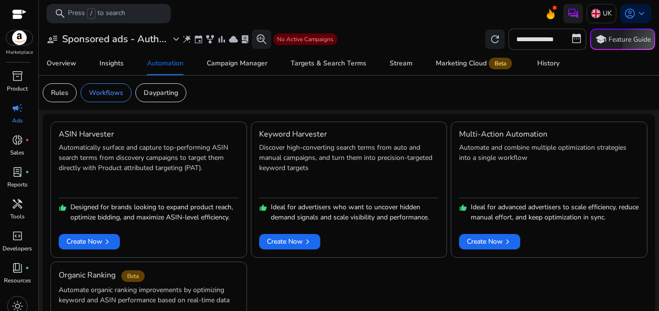
click at [236, 92] on app-sa-custom-tab "Rules Workflows Dayparting" at bounding box center [349, 92] width 612 height 19
click at [234, 62] on div "Campaign Manager" at bounding box center [237, 63] width 61 height 7
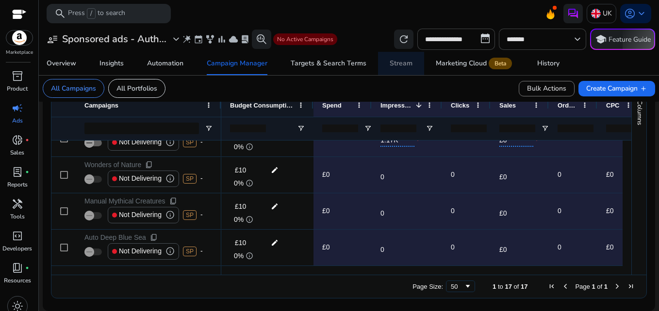
scroll to position [130, 0]
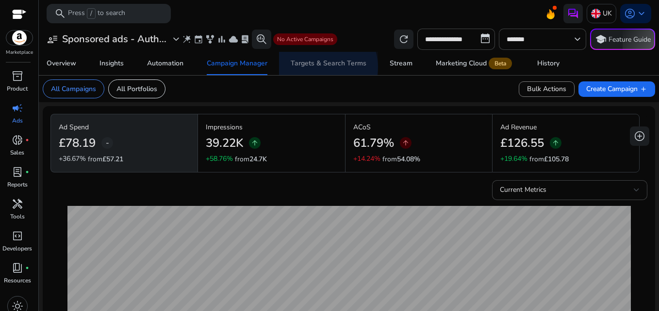
click at [324, 67] on div "Targets & Search Terms" at bounding box center [329, 63] width 76 height 7
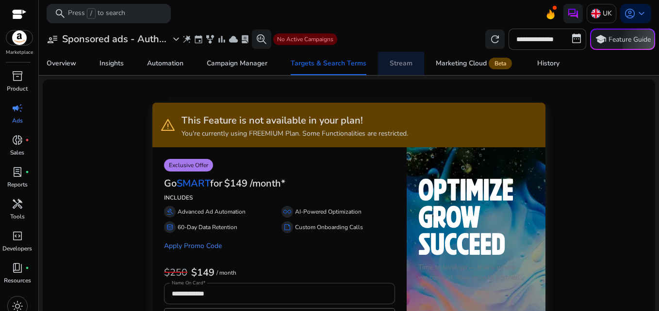
click at [399, 63] on div "Stream" at bounding box center [401, 63] width 23 height 7
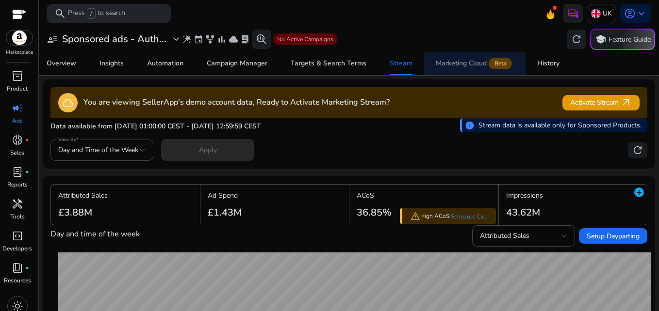
click at [455, 60] on div "Marketing Cloud Beta" at bounding box center [475, 64] width 78 height 8
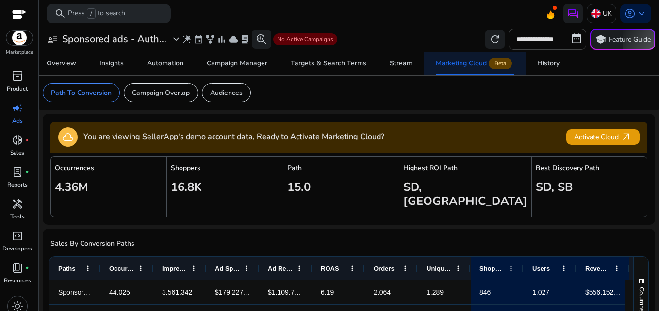
click at [455, 60] on div "Marketing Cloud Beta" at bounding box center [475, 64] width 78 height 8
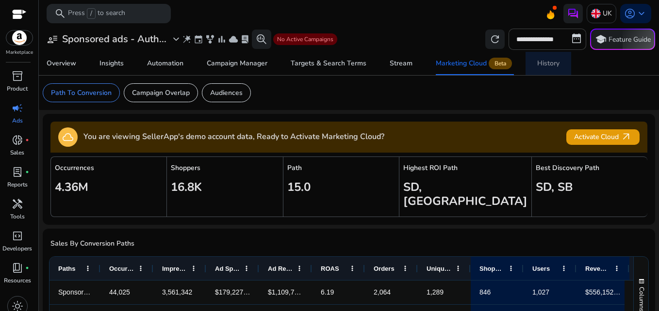
click at [544, 64] on div "History" at bounding box center [548, 63] width 22 height 7
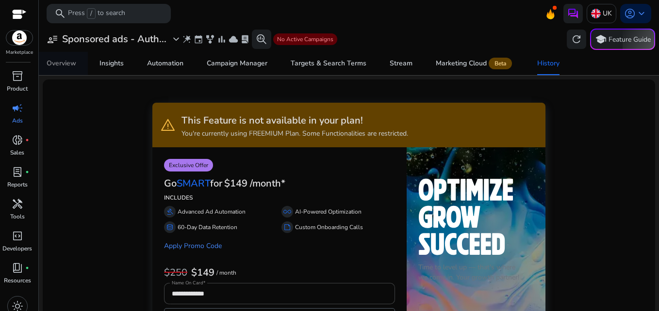
click at [67, 64] on div "Overview" at bounding box center [62, 63] width 30 height 7
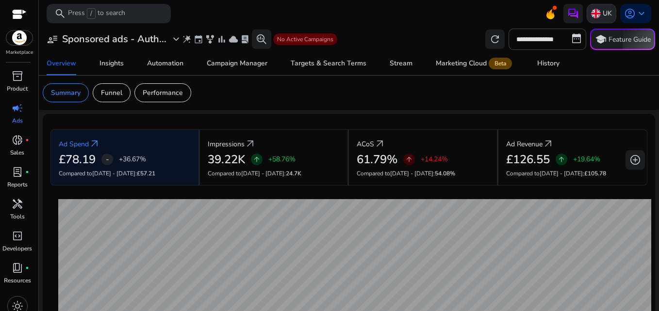
click at [608, 13] on div "UK" at bounding box center [602, 13] width 30 height 19
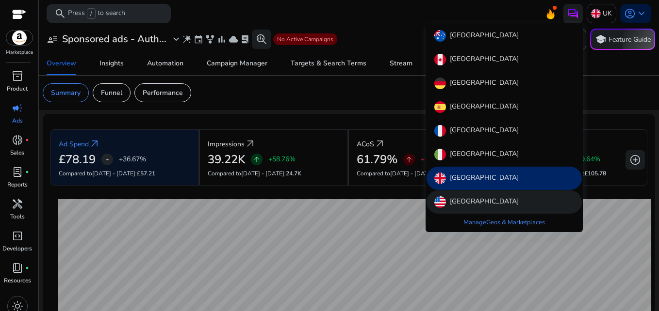
click at [471, 203] on p "United States" at bounding box center [484, 203] width 69 height 12
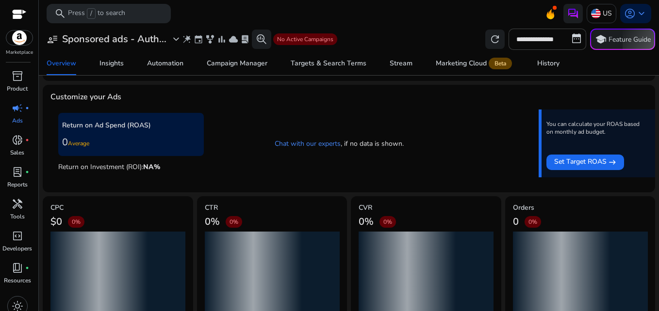
scroll to position [220, 0]
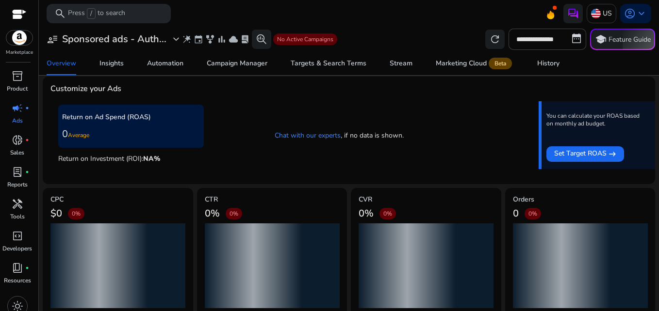
drag, startPoint x: 654, startPoint y: 167, endPoint x: 657, endPoint y: 176, distance: 9.2
click at [657, 176] on mat-sidenav-content "**********" at bounding box center [349, 155] width 620 height 311
click at [631, 194] on mat-card "Orders 0 0%" at bounding box center [580, 254] width 150 height 133
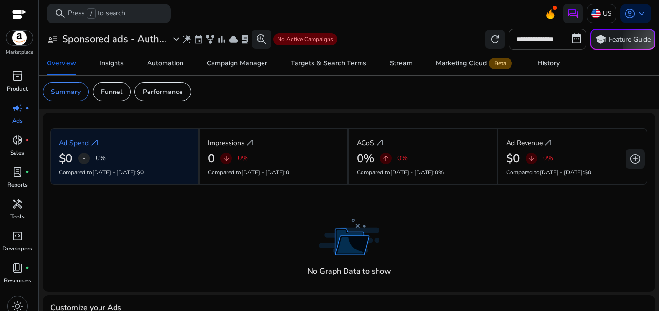
scroll to position [0, 0]
click at [113, 67] on div "Insights" at bounding box center [111, 63] width 24 height 7
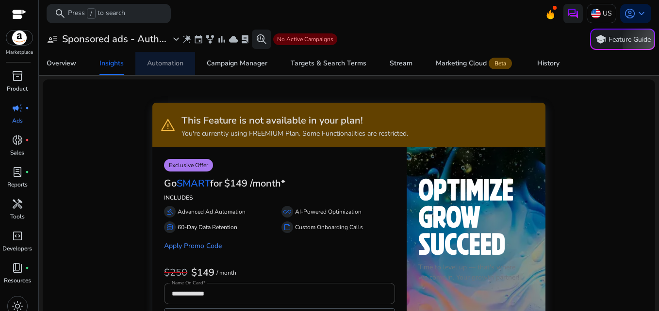
click at [159, 66] on div "Automation" at bounding box center [165, 63] width 36 height 7
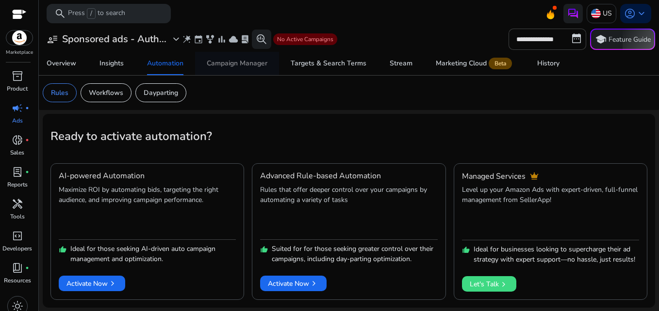
click at [230, 65] on div "Campaign Manager" at bounding box center [237, 63] width 61 height 7
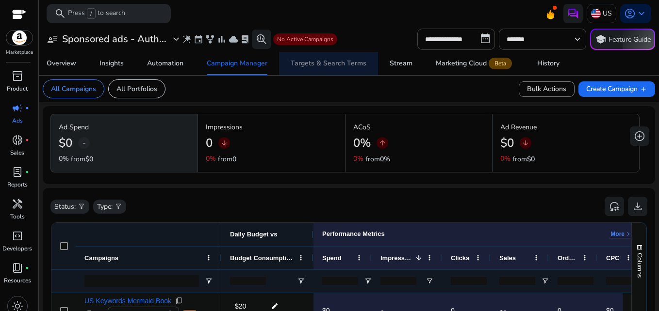
click at [335, 65] on div "Targets & Search Terms" at bounding box center [329, 63] width 76 height 7
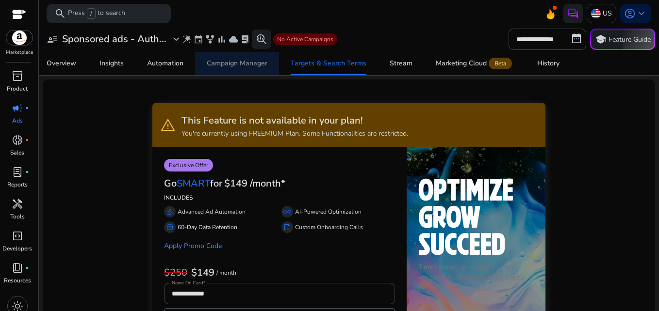
click at [247, 58] on span "Campaign Manager" at bounding box center [237, 63] width 61 height 23
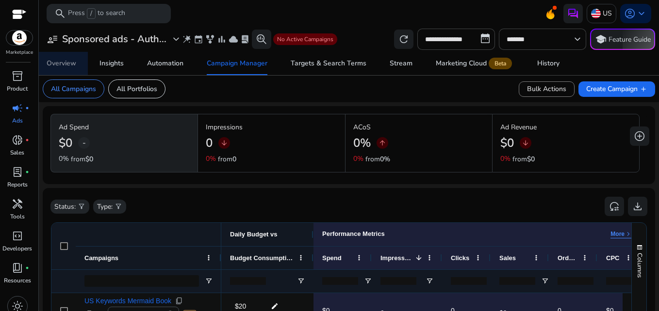
click at [64, 62] on div "Overview" at bounding box center [62, 63] width 30 height 7
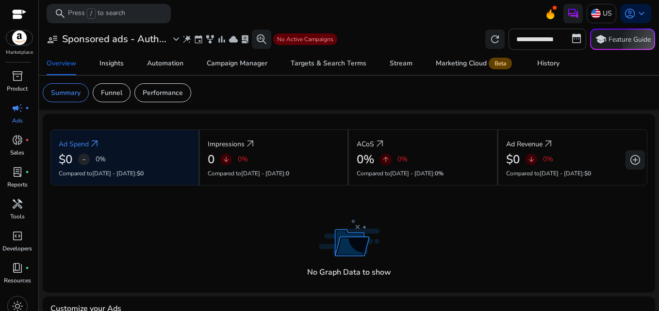
click at [544, 44] on input "**********" at bounding box center [547, 39] width 78 height 21
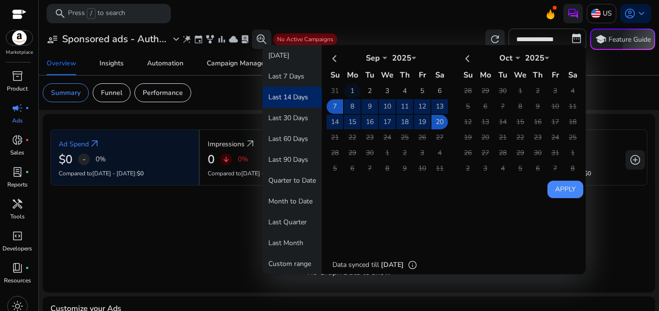
click at [349, 91] on td "1" at bounding box center [352, 91] width 16 height 15
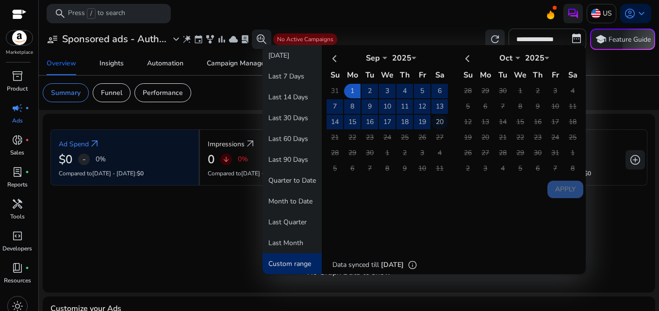
click at [437, 123] on td "20" at bounding box center [439, 122] width 16 height 15
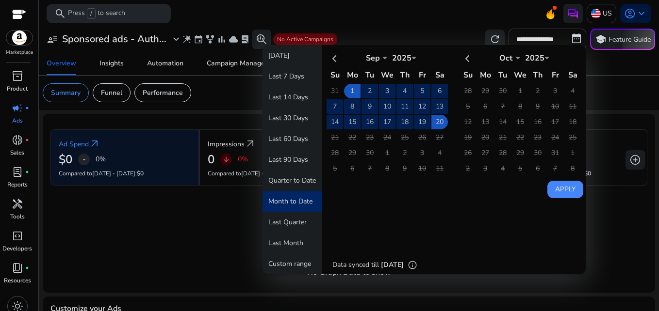
click at [558, 189] on button "Apply" at bounding box center [565, 189] width 36 height 17
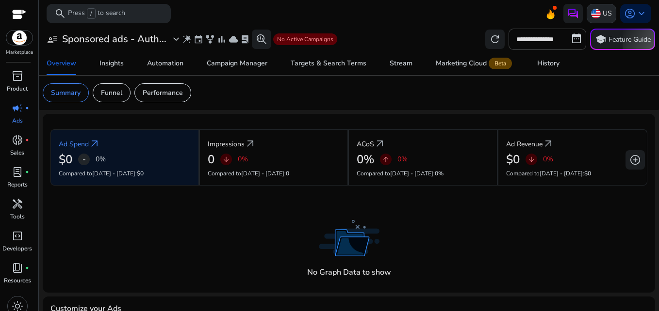
click at [603, 16] on p "US" at bounding box center [607, 13] width 9 height 17
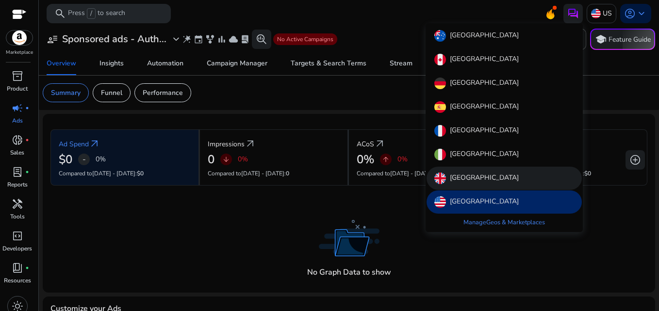
click at [474, 177] on p "United Kingdom" at bounding box center [484, 179] width 69 height 12
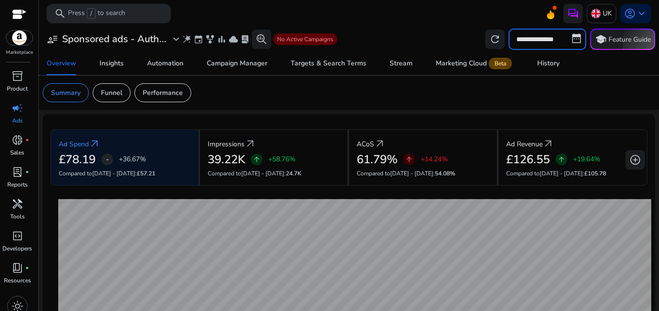
click at [566, 40] on input "**********" at bounding box center [547, 39] width 78 height 21
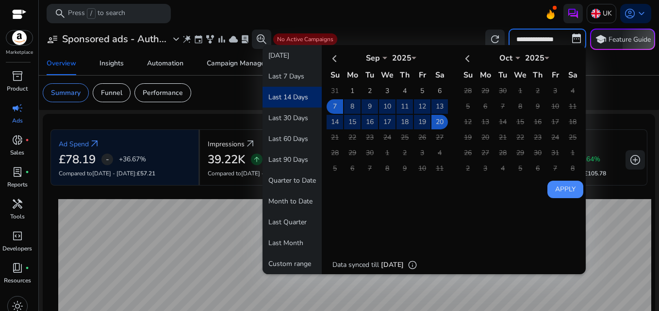
select select "*"
click at [353, 91] on td "1" at bounding box center [352, 91] width 16 height 15
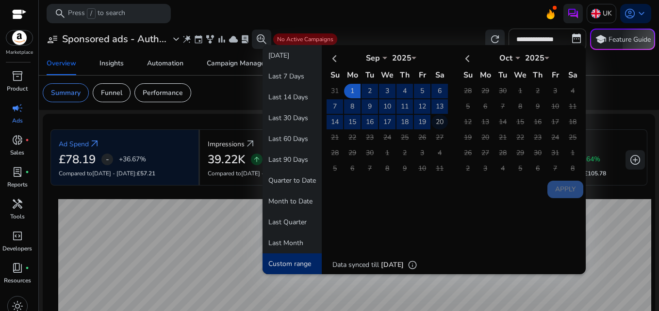
click at [437, 120] on td "20" at bounding box center [439, 122] width 16 height 15
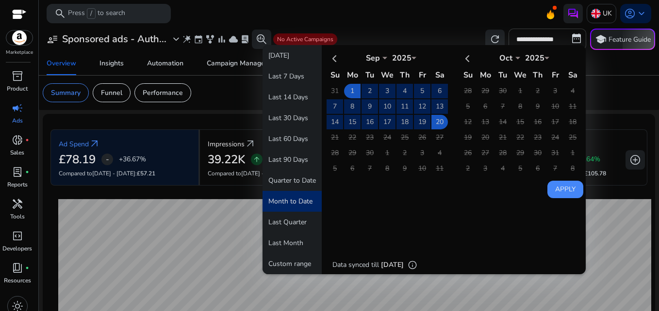
click at [559, 193] on button "Apply" at bounding box center [565, 189] width 36 height 17
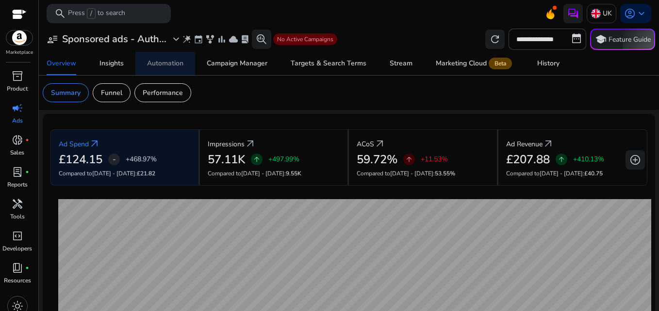
click at [164, 61] on div "Automation" at bounding box center [165, 63] width 36 height 7
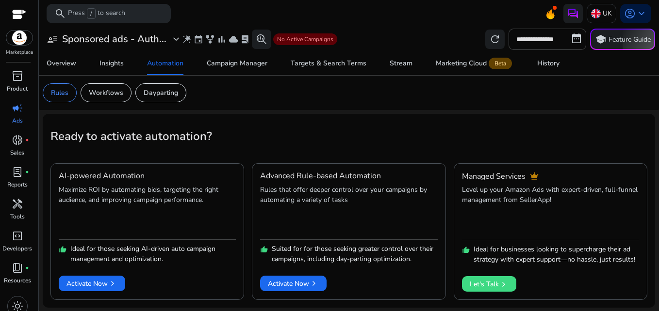
click at [622, 90] on app-sa-custom-tab "Rules Workflows Dayparting" at bounding box center [349, 92] width 612 height 19
click at [658, 93] on html "**********" at bounding box center [329, 155] width 659 height 311
click at [301, 283] on span "Activate Now chevron_right" at bounding box center [293, 284] width 51 height 10
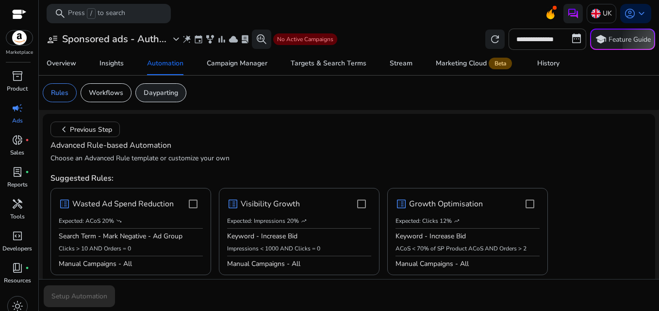
click at [161, 97] on p "Dayparting" at bounding box center [161, 93] width 34 height 10
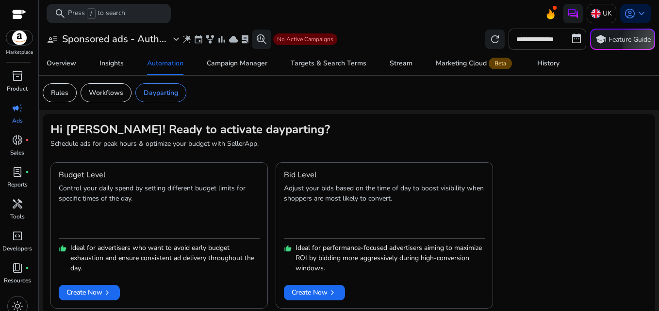
click at [150, 112] on div "**********" at bounding box center [349, 172] width 612 height 290
click at [109, 93] on p "Workflows" at bounding box center [106, 93] width 34 height 10
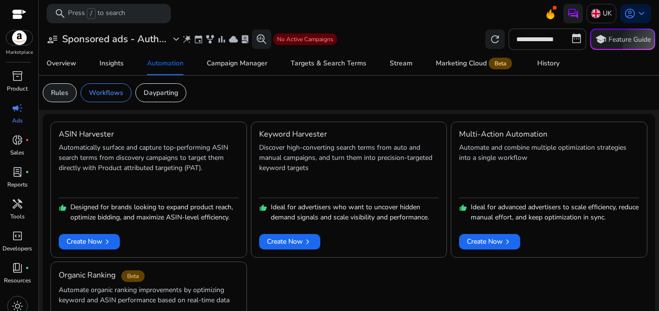
click at [58, 92] on p "Rules" at bounding box center [59, 93] width 17 height 10
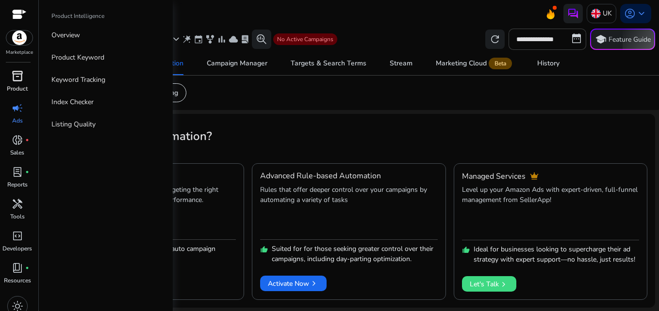
click at [17, 86] on p "Product" at bounding box center [17, 88] width 21 height 9
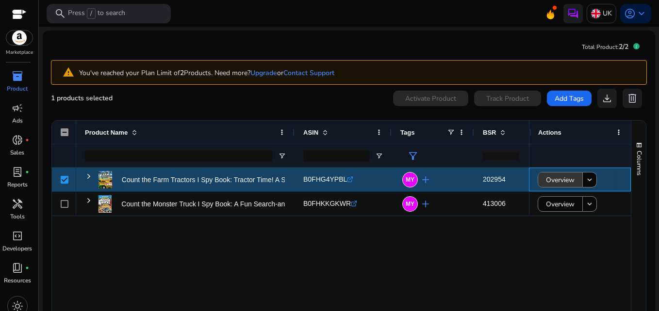
click at [550, 182] on span "Overview" at bounding box center [560, 180] width 29 height 20
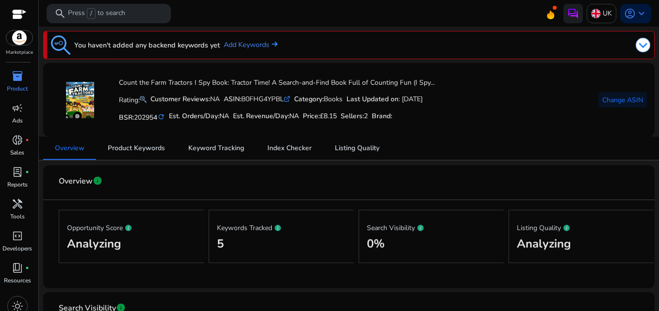
click at [519, 183] on mat-card-header "Overview info" at bounding box center [349, 186] width 596 height 27
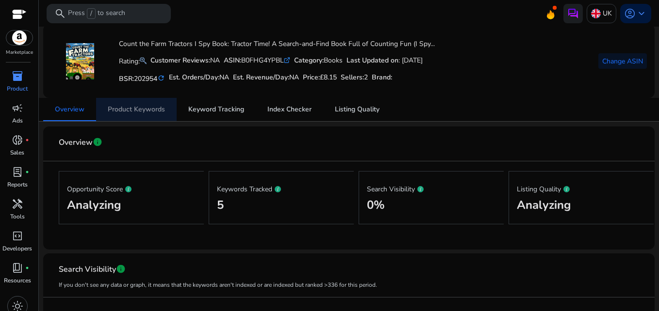
click at [137, 109] on span "Product Keywords" at bounding box center [136, 109] width 57 height 7
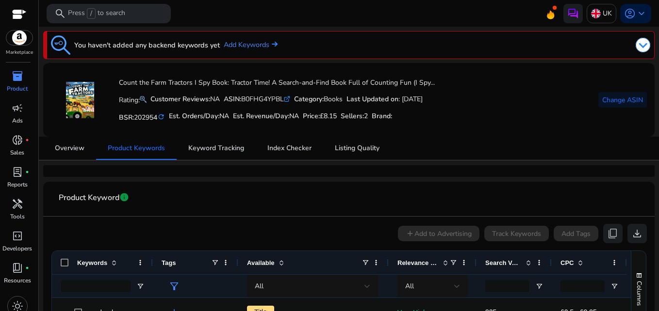
click at [494, 147] on div "Overview Product Keywords Keyword Tracking Index Checker Listing Quality" at bounding box center [348, 148] width 611 height 23
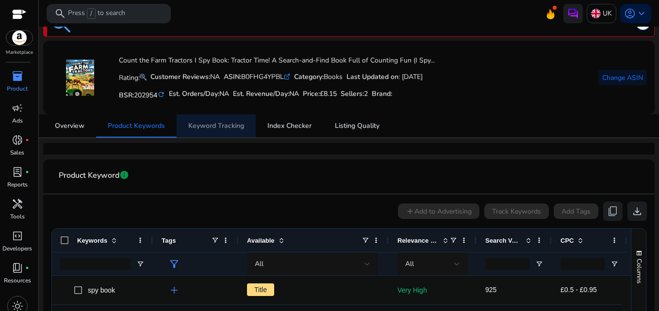
click at [211, 126] on span "Keyword Tracking" at bounding box center [216, 126] width 56 height 7
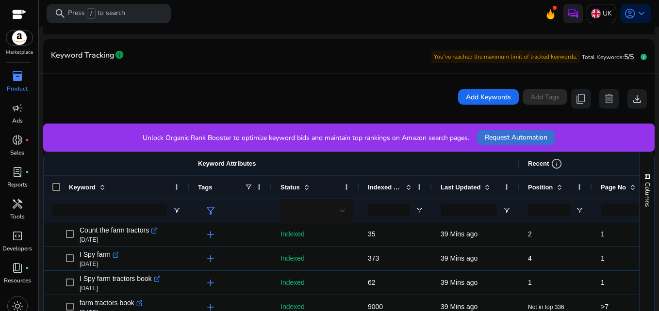
click at [517, 136] on span "Request Automation" at bounding box center [516, 137] width 63 height 10
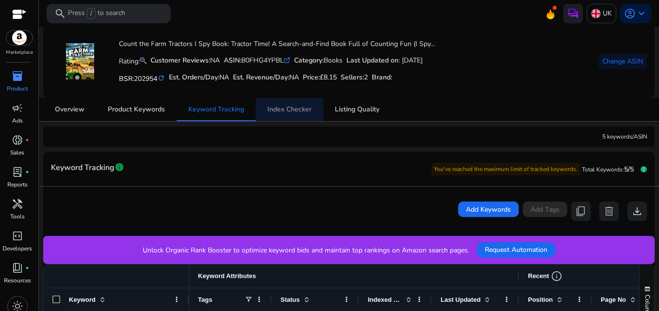
click at [283, 107] on span "Index Checker" at bounding box center [289, 109] width 44 height 7
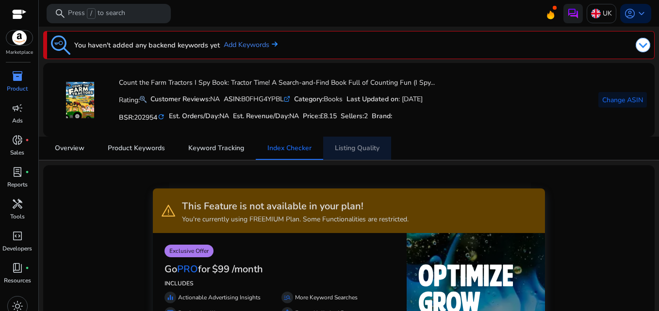
click at [353, 148] on span "Listing Quality" at bounding box center [357, 148] width 45 height 7
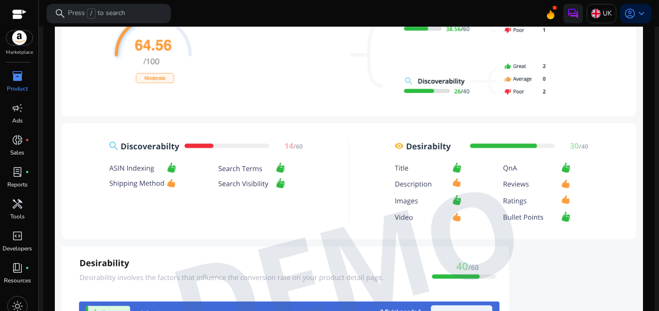
drag, startPoint x: 658, startPoint y: 194, endPoint x: 656, endPoint y: 206, distance: 11.9
click at [656, 206] on mat-sidenav-content "**********" at bounding box center [349, 155] width 620 height 311
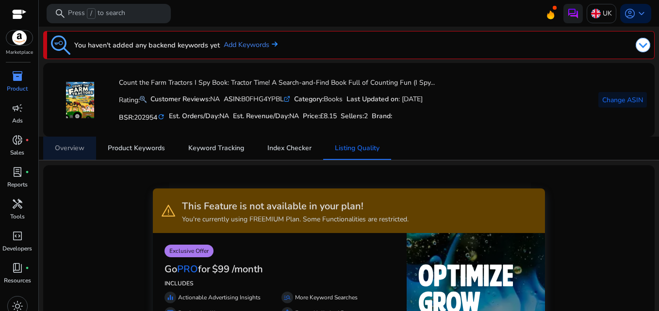
click at [73, 152] on span "Overview" at bounding box center [70, 148] width 30 height 7
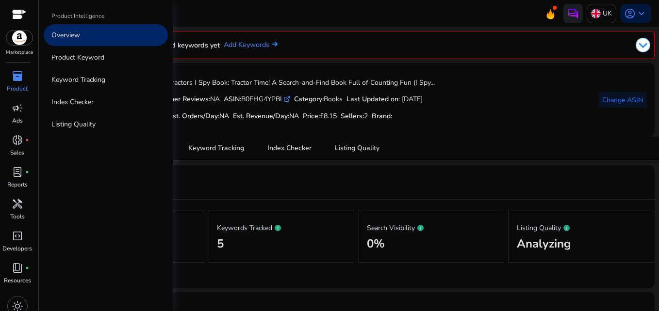
click at [20, 71] on span "inventory_2" at bounding box center [18, 76] width 12 height 12
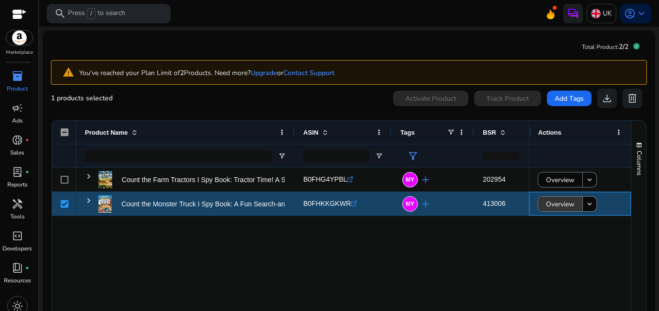
click at [552, 207] on span "Overview" at bounding box center [560, 205] width 29 height 20
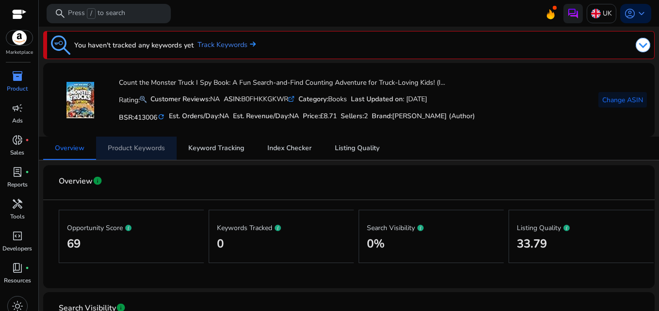
click at [142, 150] on span "Product Keywords" at bounding box center [136, 148] width 57 height 7
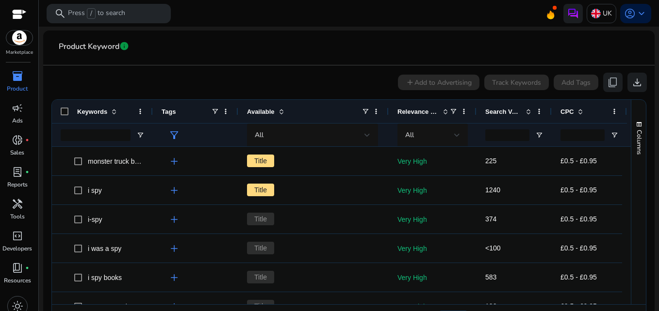
scroll to position [181, 0]
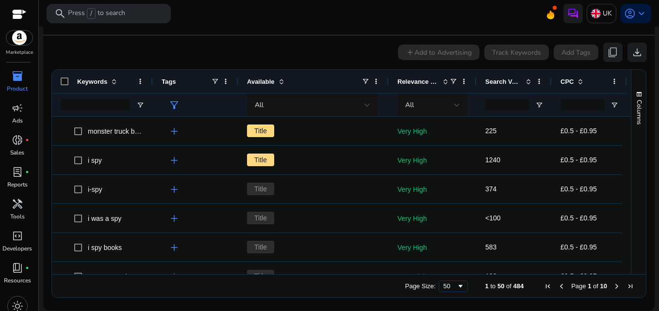
click at [625, 128] on div at bounding box center [626, 196] width 9 height 158
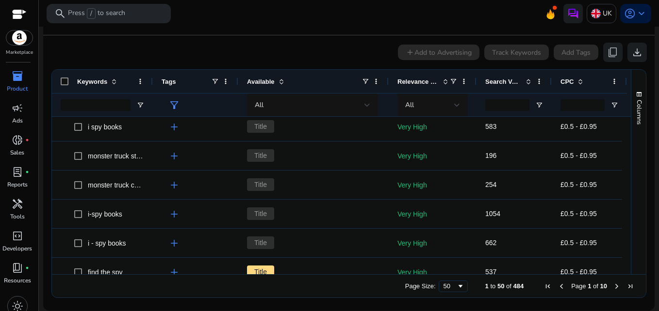
scroll to position [108, 0]
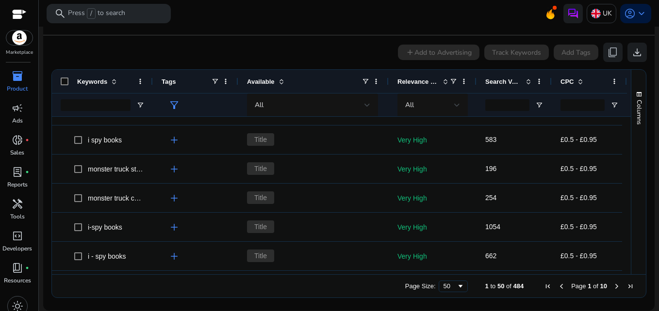
click at [153, 83] on div "Tags" at bounding box center [195, 81] width 85 height 23
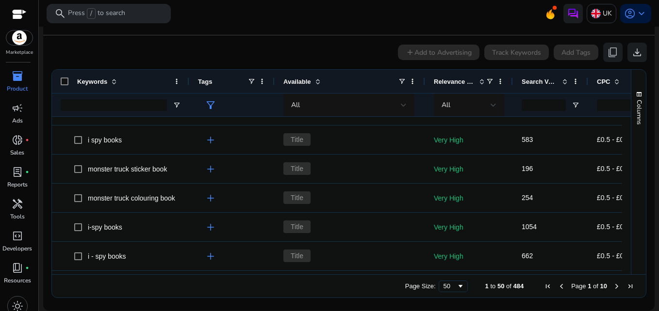
drag, startPoint x: 151, startPoint y: 83, endPoint x: 187, endPoint y: 80, distance: 36.5
click at [187, 80] on div at bounding box center [189, 81] width 4 height 23
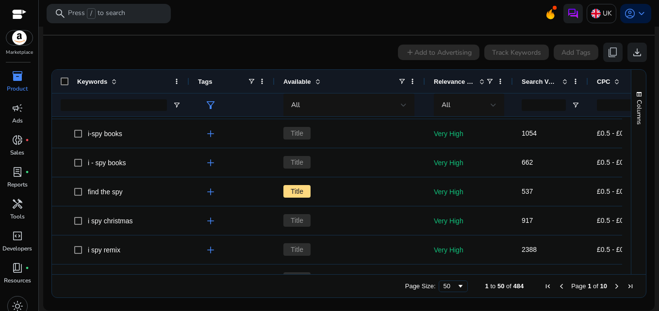
scroll to position [215, 0]
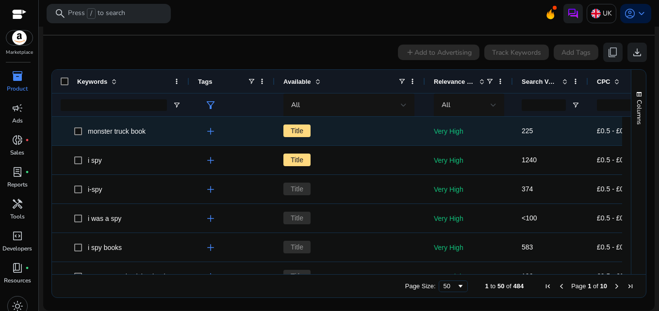
click at [296, 133] on span "Title" at bounding box center [296, 131] width 27 height 13
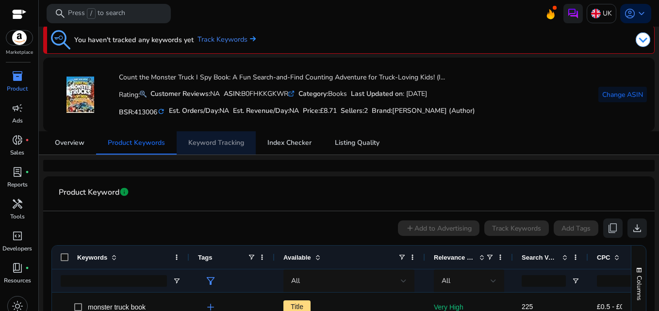
click at [217, 146] on span "Keyword Tracking" at bounding box center [216, 143] width 56 height 7
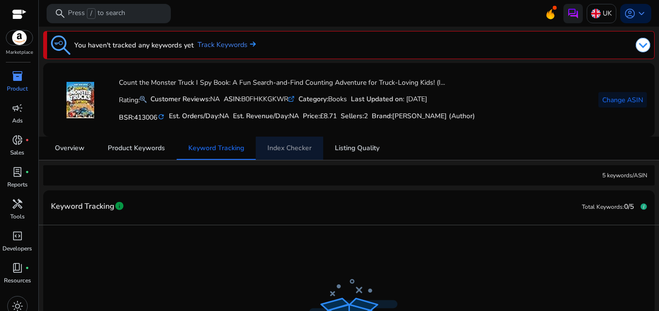
click at [302, 149] on span "Index Checker" at bounding box center [289, 148] width 44 height 7
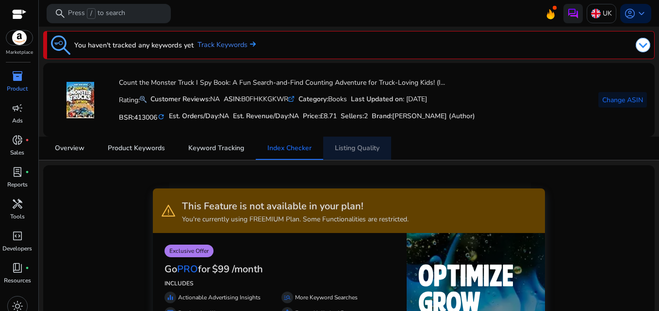
click at [361, 148] on span "Listing Quality" at bounding box center [357, 148] width 45 height 7
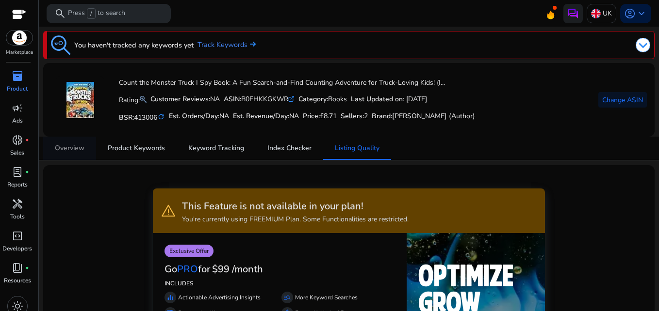
click at [66, 149] on span "Overview" at bounding box center [70, 148] width 30 height 7
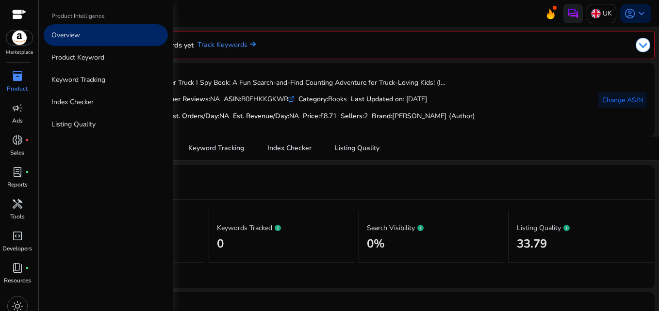
click at [20, 81] on span "inventory_2" at bounding box center [18, 76] width 12 height 12
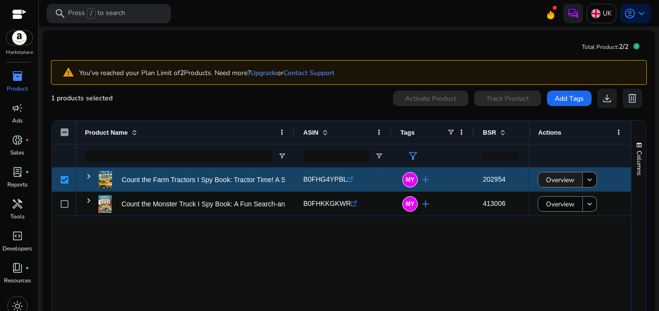
click at [548, 178] on span "Overview" at bounding box center [560, 180] width 29 height 20
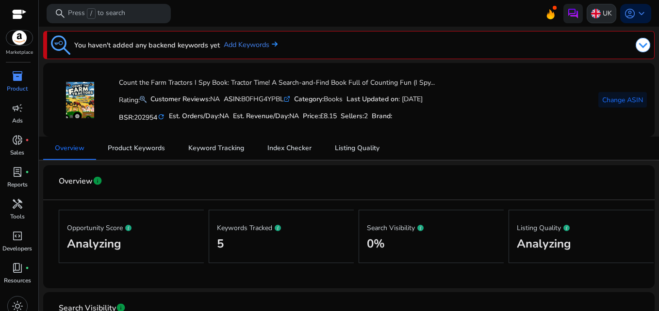
click at [593, 15] on img at bounding box center [596, 14] width 10 height 10
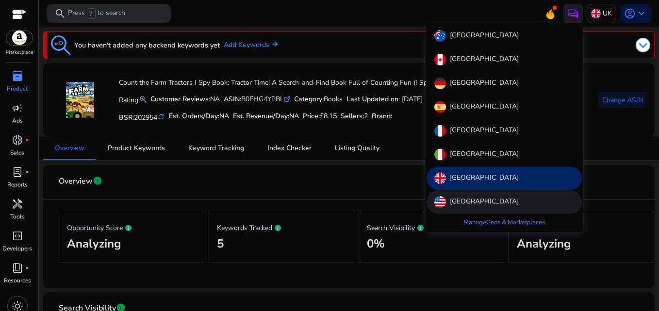
click at [457, 202] on p "[GEOGRAPHIC_DATA]" at bounding box center [484, 203] width 69 height 12
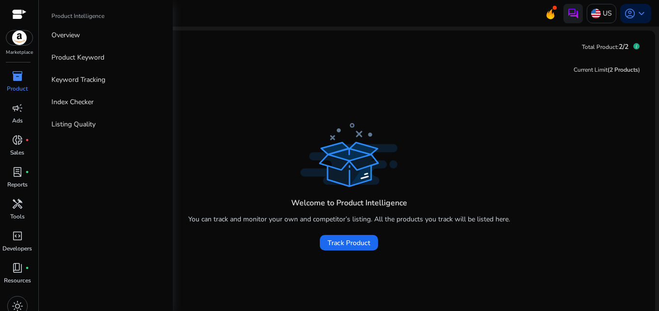
click at [21, 78] on span "inventory_2" at bounding box center [18, 76] width 12 height 12
click at [20, 78] on span "inventory_2" at bounding box center [18, 76] width 12 height 12
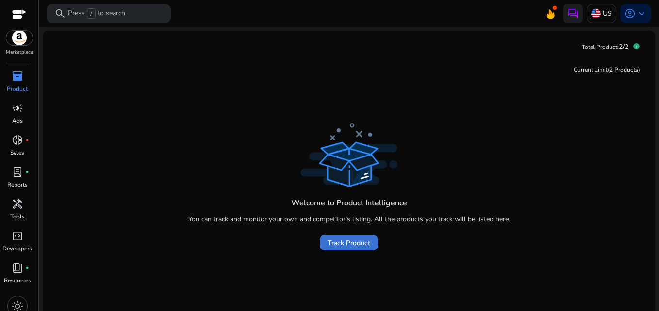
click at [344, 242] on span "Track Product" at bounding box center [349, 243] width 43 height 10
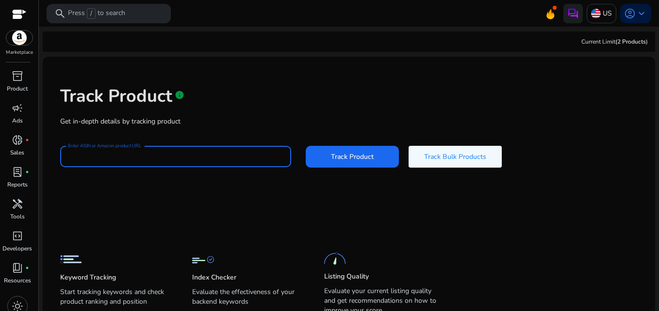
click at [199, 162] on input "Enter ASIN or Amazon product URL" at bounding box center [175, 156] width 215 height 11
click at [169, 154] on input "Enter ASIN or Amazon product URL" at bounding box center [175, 156] width 215 height 11
paste input "**********"
type input "**********"
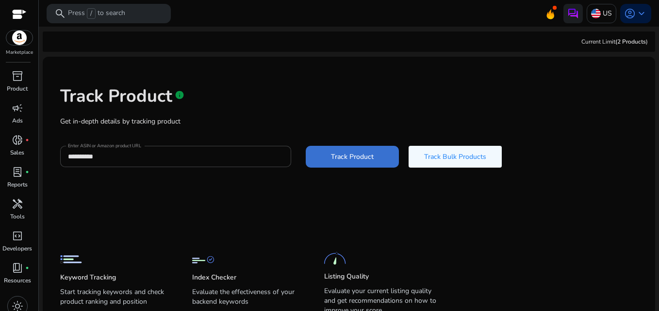
click at [338, 155] on span "Track Product" at bounding box center [352, 157] width 43 height 10
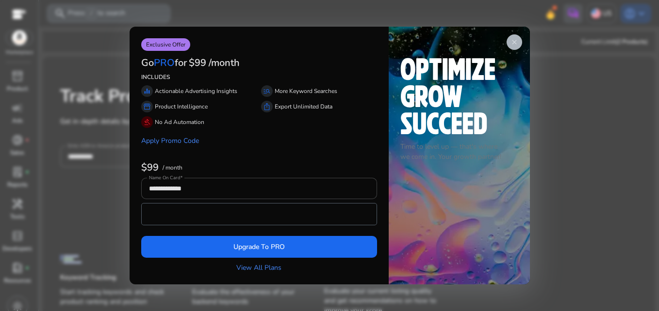
click at [516, 39] on span "close" at bounding box center [514, 42] width 8 height 8
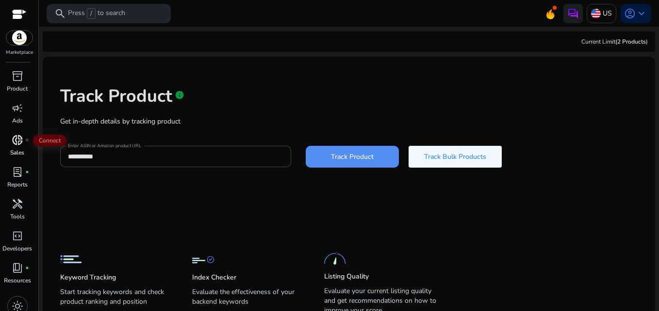
click at [16, 140] on span "donut_small" at bounding box center [18, 140] width 12 height 12
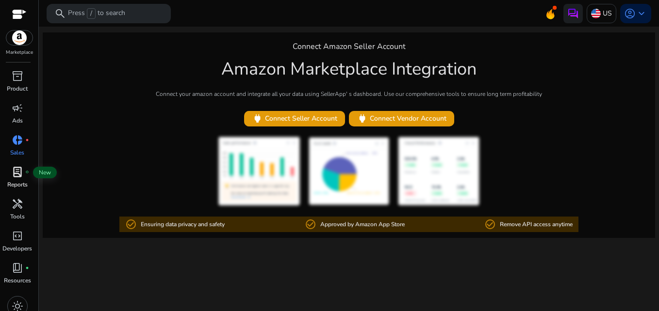
click at [17, 172] on span "lab_profile" at bounding box center [18, 172] width 12 height 12
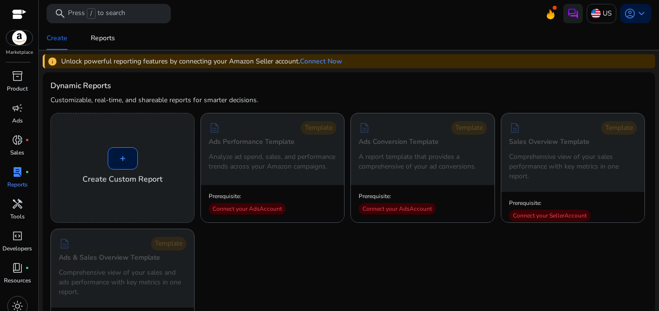
drag, startPoint x: 655, startPoint y: 72, endPoint x: 657, endPoint y: 83, distance: 12.0
click at [657, 83] on mat-sidenav-content "search Press / to search US account_circle keyboard_arrow_down We are getting t…" at bounding box center [349, 155] width 620 height 311
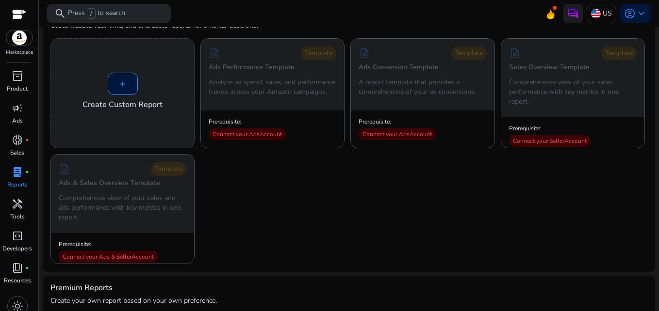
scroll to position [59, 0]
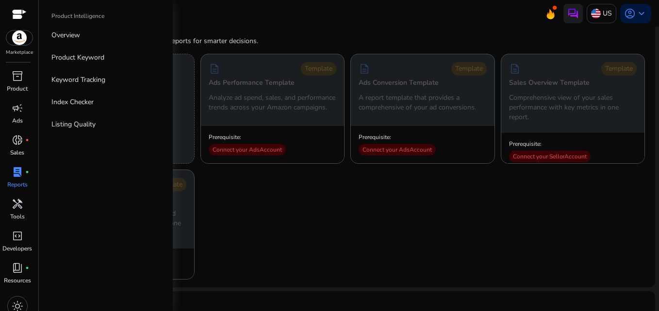
click at [17, 42] on img at bounding box center [19, 38] width 26 height 15
click at [19, 75] on span "inventory_2" at bounding box center [18, 76] width 12 height 12
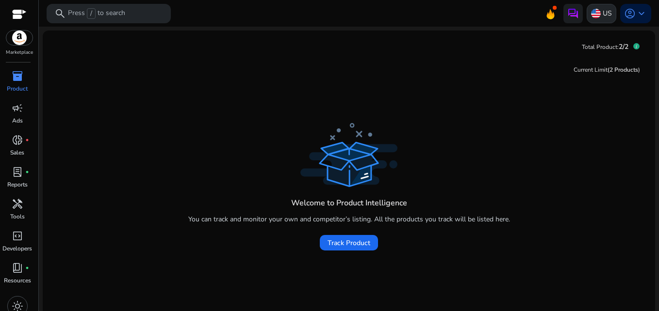
click at [595, 16] on img at bounding box center [596, 14] width 10 height 10
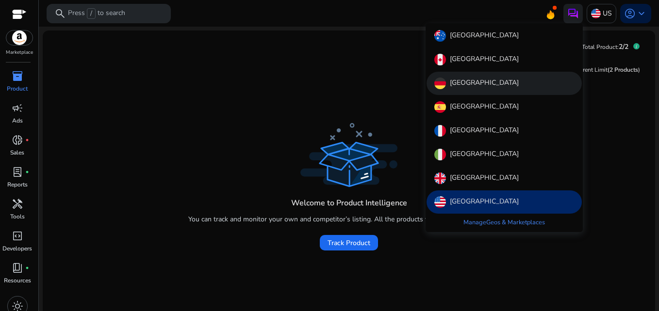
click at [459, 83] on p "[GEOGRAPHIC_DATA]" at bounding box center [484, 84] width 69 height 12
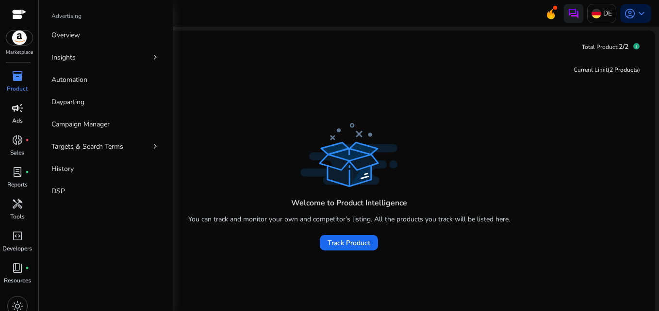
click at [17, 115] on div "campaign" at bounding box center [17, 108] width 27 height 16
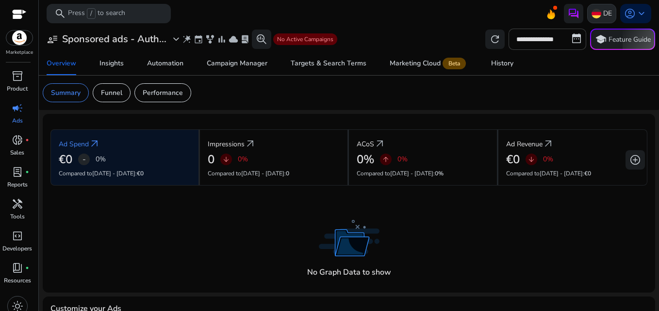
click at [603, 16] on p "DE" at bounding box center [607, 13] width 9 height 17
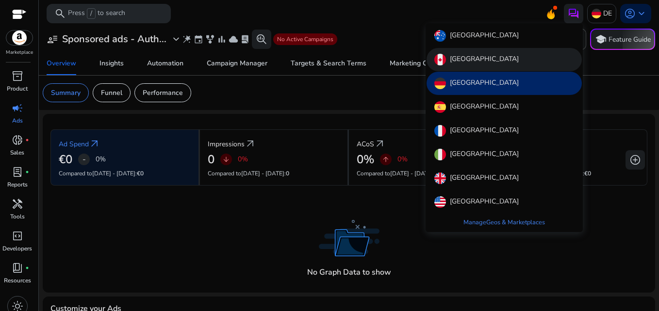
click at [466, 58] on p "[GEOGRAPHIC_DATA]" at bounding box center [484, 60] width 69 height 12
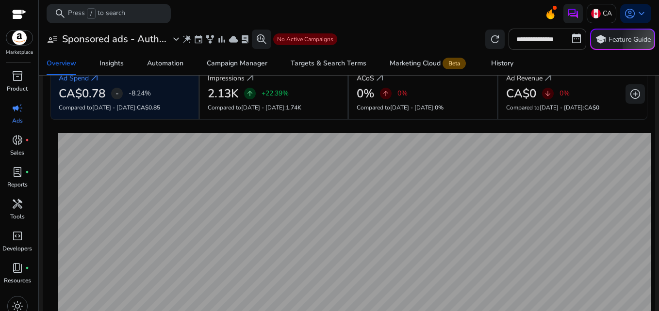
scroll to position [27, 0]
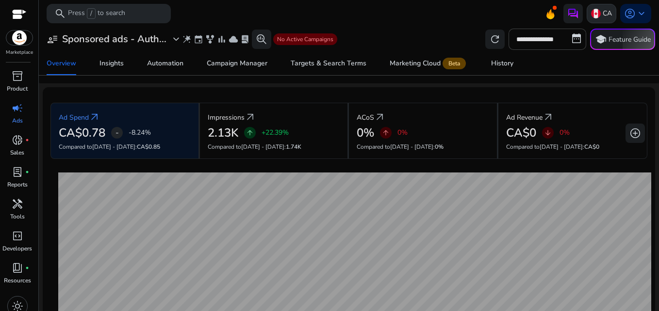
click at [603, 16] on p "CA" at bounding box center [607, 13] width 9 height 17
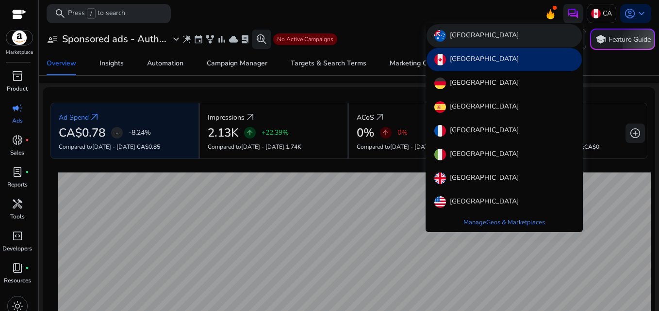
click at [472, 35] on p "[GEOGRAPHIC_DATA]" at bounding box center [484, 36] width 69 height 12
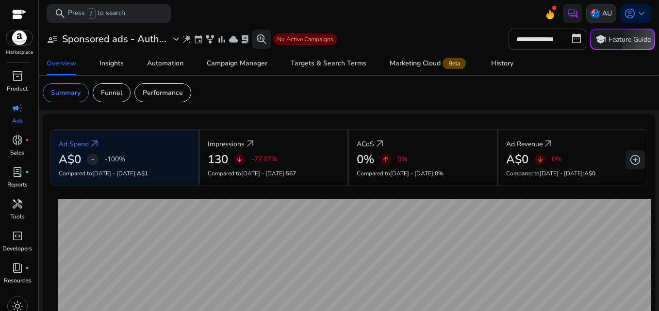
click at [602, 15] on p "AU" at bounding box center [607, 13] width 10 height 17
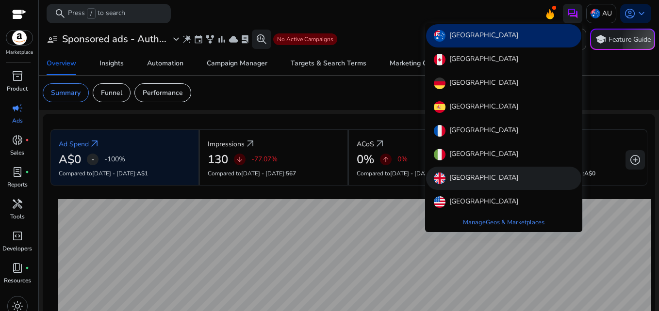
click at [465, 177] on p "[GEOGRAPHIC_DATA]" at bounding box center [483, 179] width 69 height 12
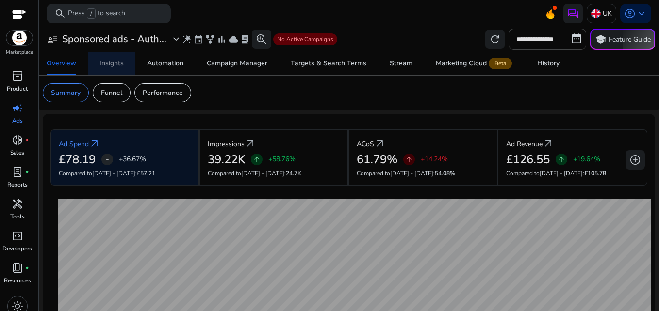
click at [118, 67] on div "Insights" at bounding box center [111, 63] width 24 height 7
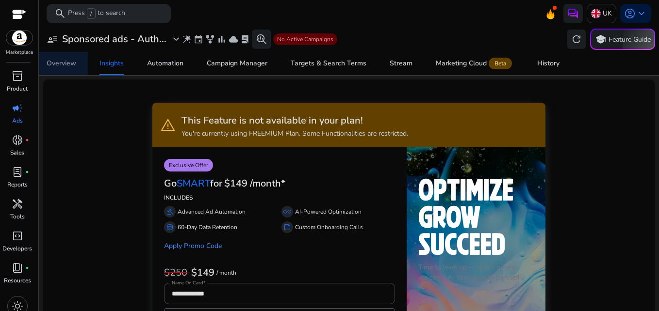
click at [54, 65] on div "Overview" at bounding box center [62, 63] width 30 height 7
